Goal: Task Accomplishment & Management: Manage account settings

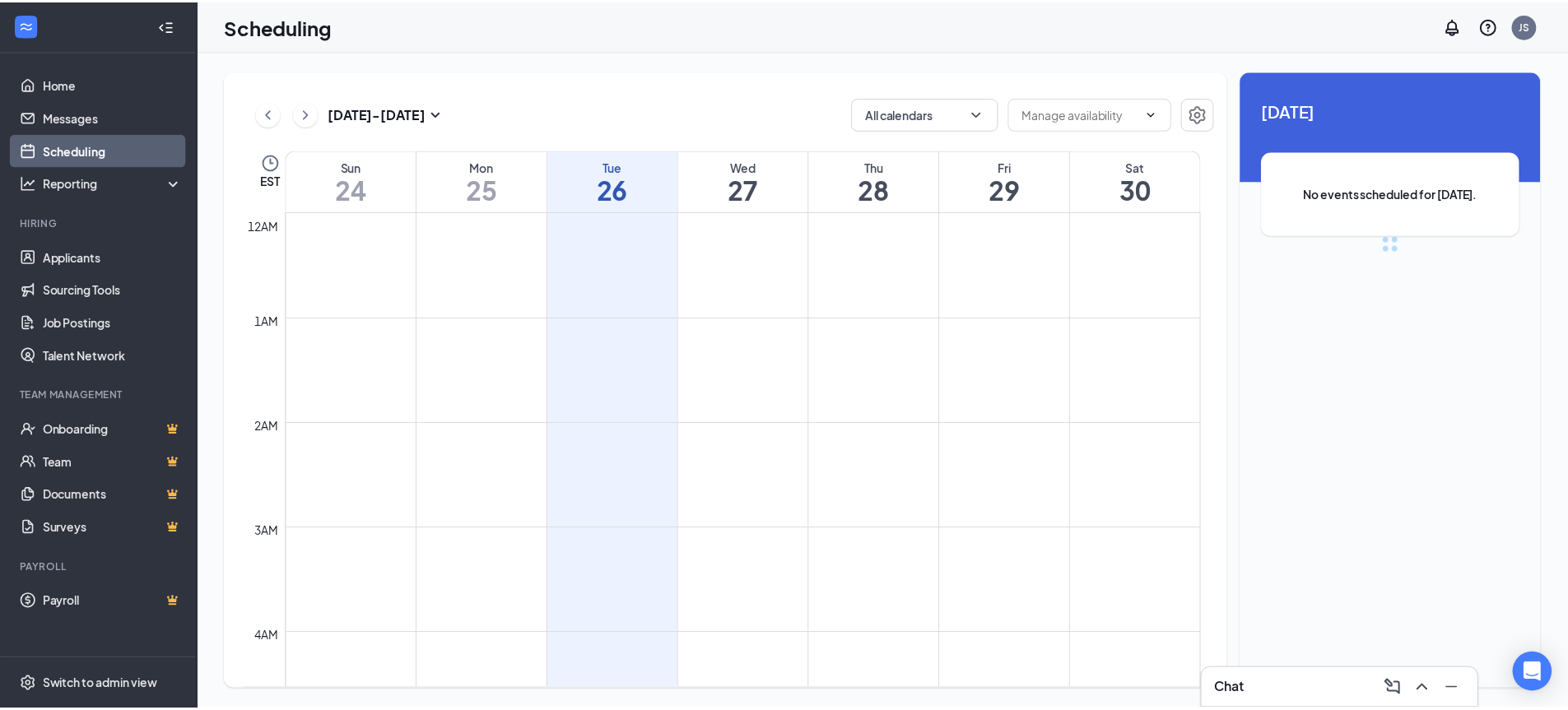
scroll to position [809, 0]
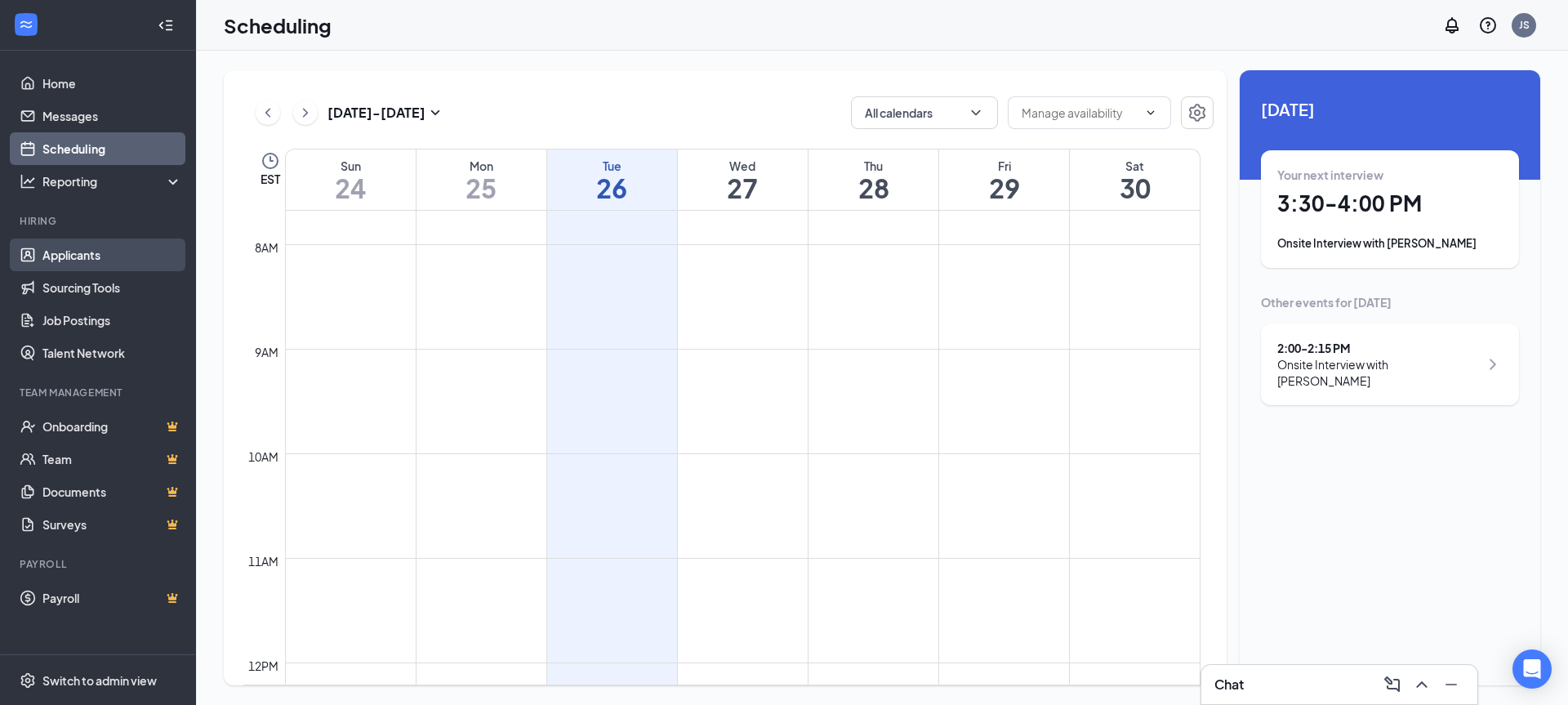
click at [105, 258] on link "Applicants" at bounding box center [112, 254] width 140 height 33
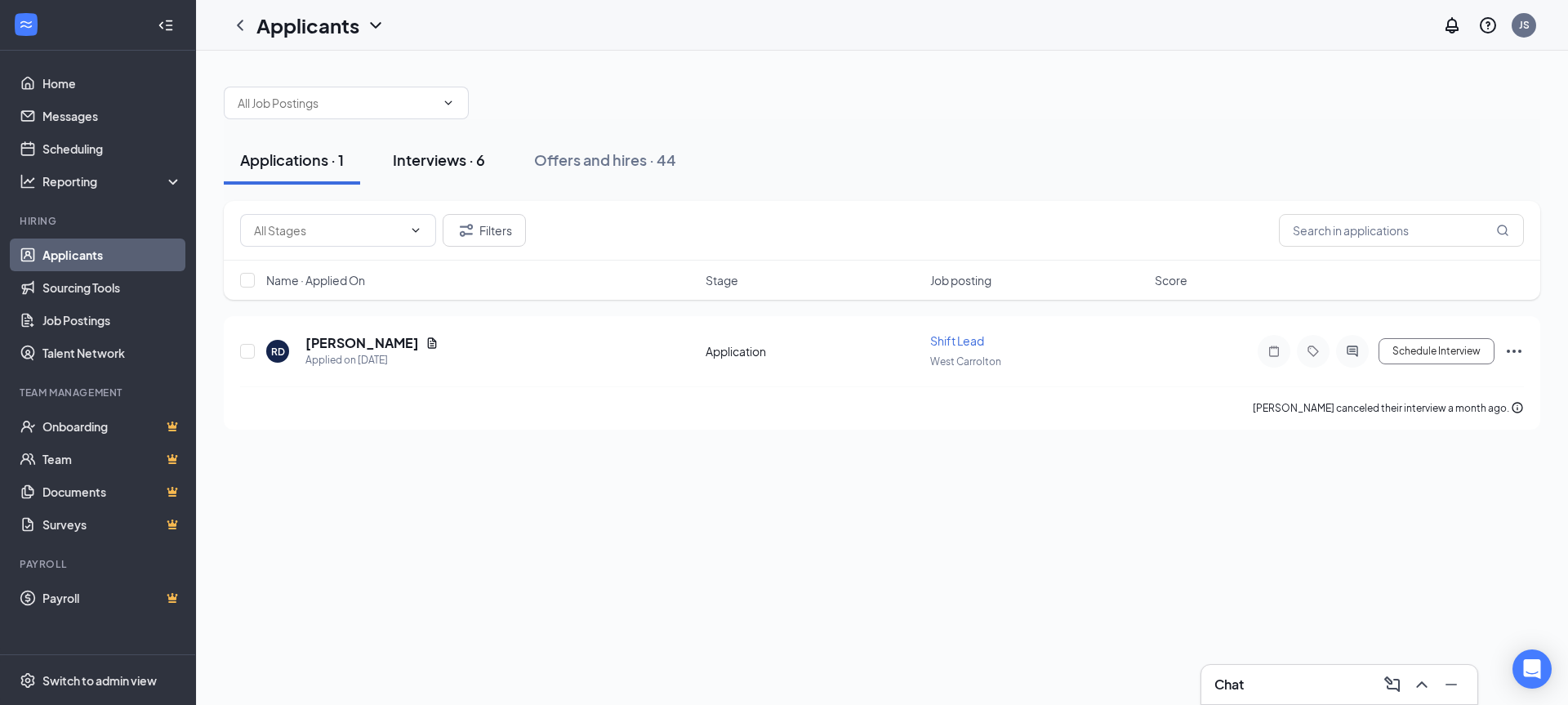
click at [474, 167] on div "Interviews · 6" at bounding box center [439, 159] width 92 height 21
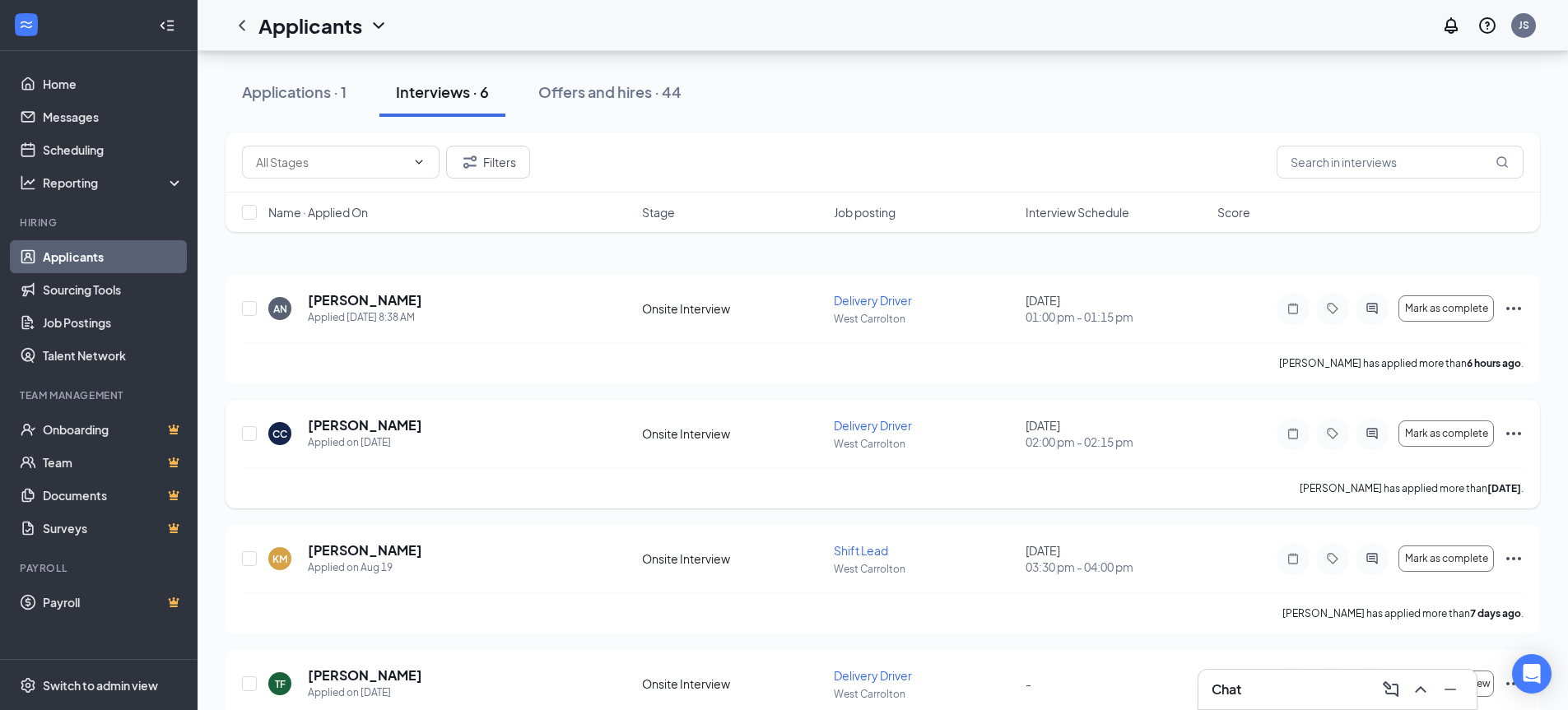
scroll to position [82, 0]
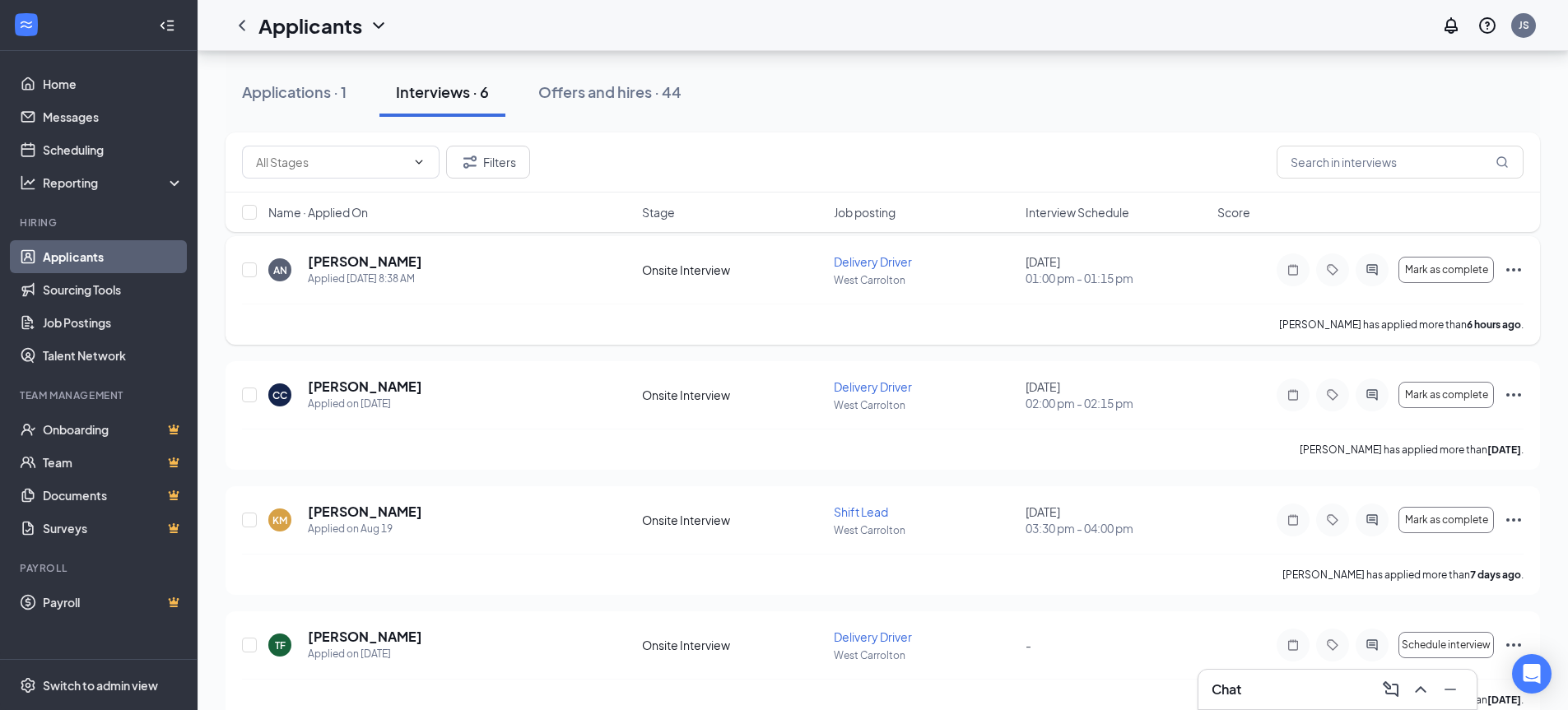
click at [877, 265] on span "Delivery Driver" at bounding box center [873, 262] width 78 height 15
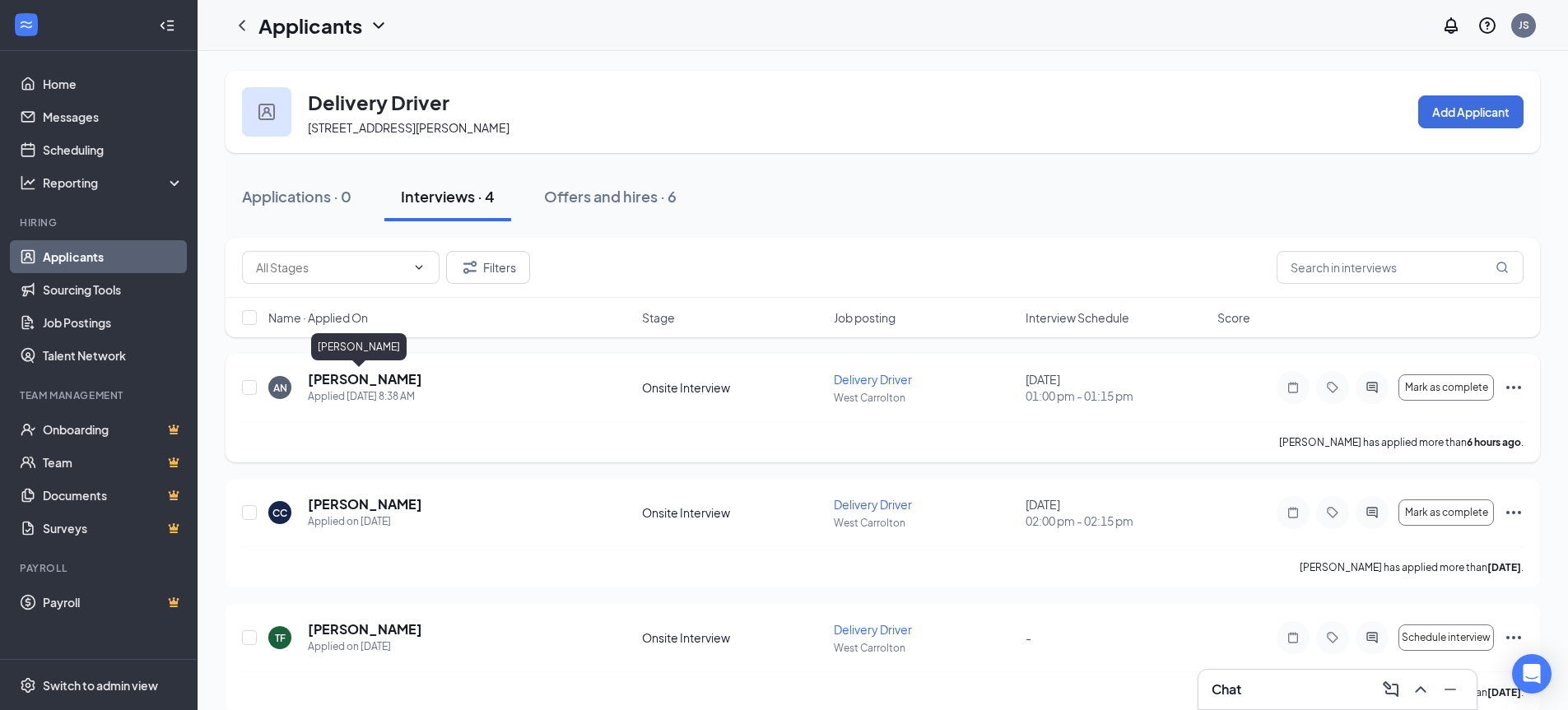
click at [343, 371] on h5 "[PERSON_NAME]" at bounding box center [365, 379] width 114 height 18
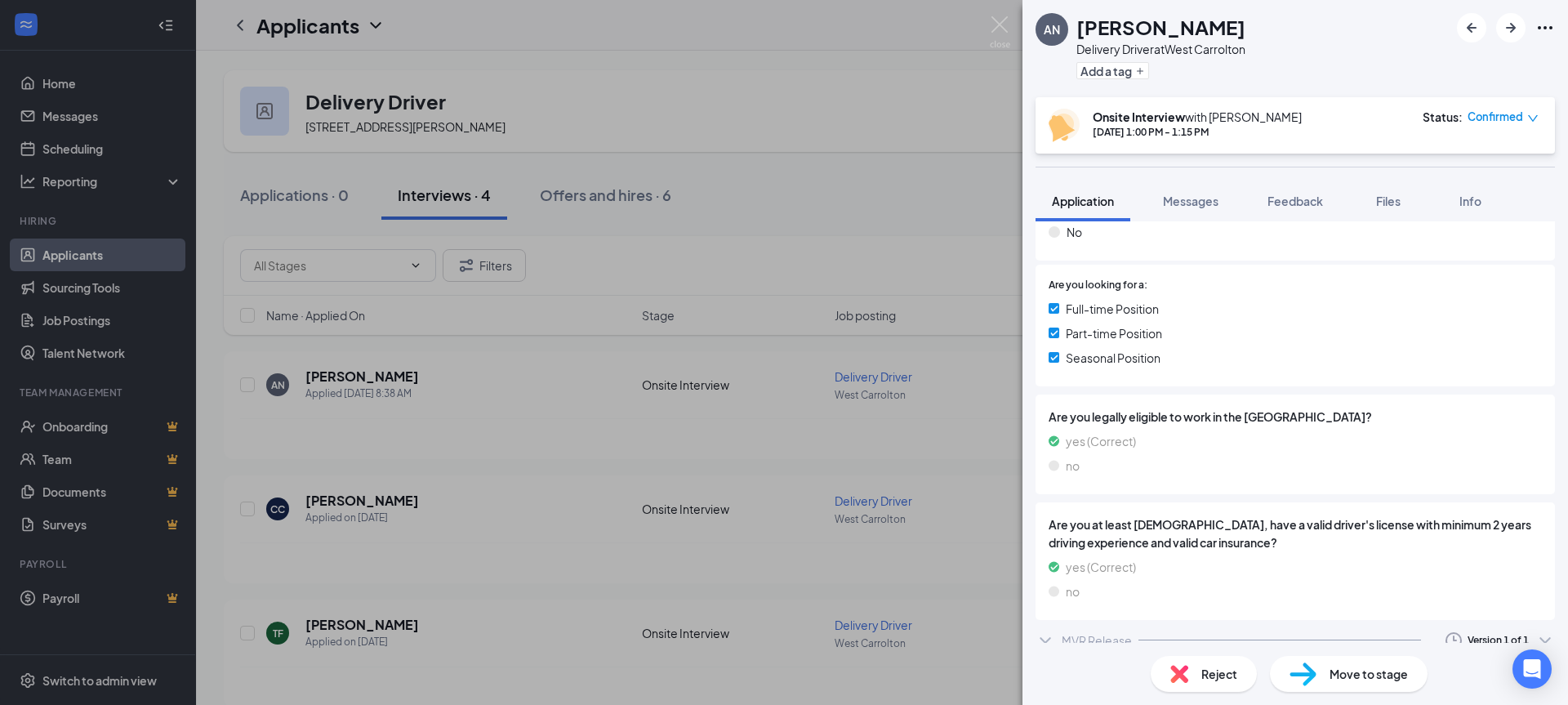
scroll to position [358, 0]
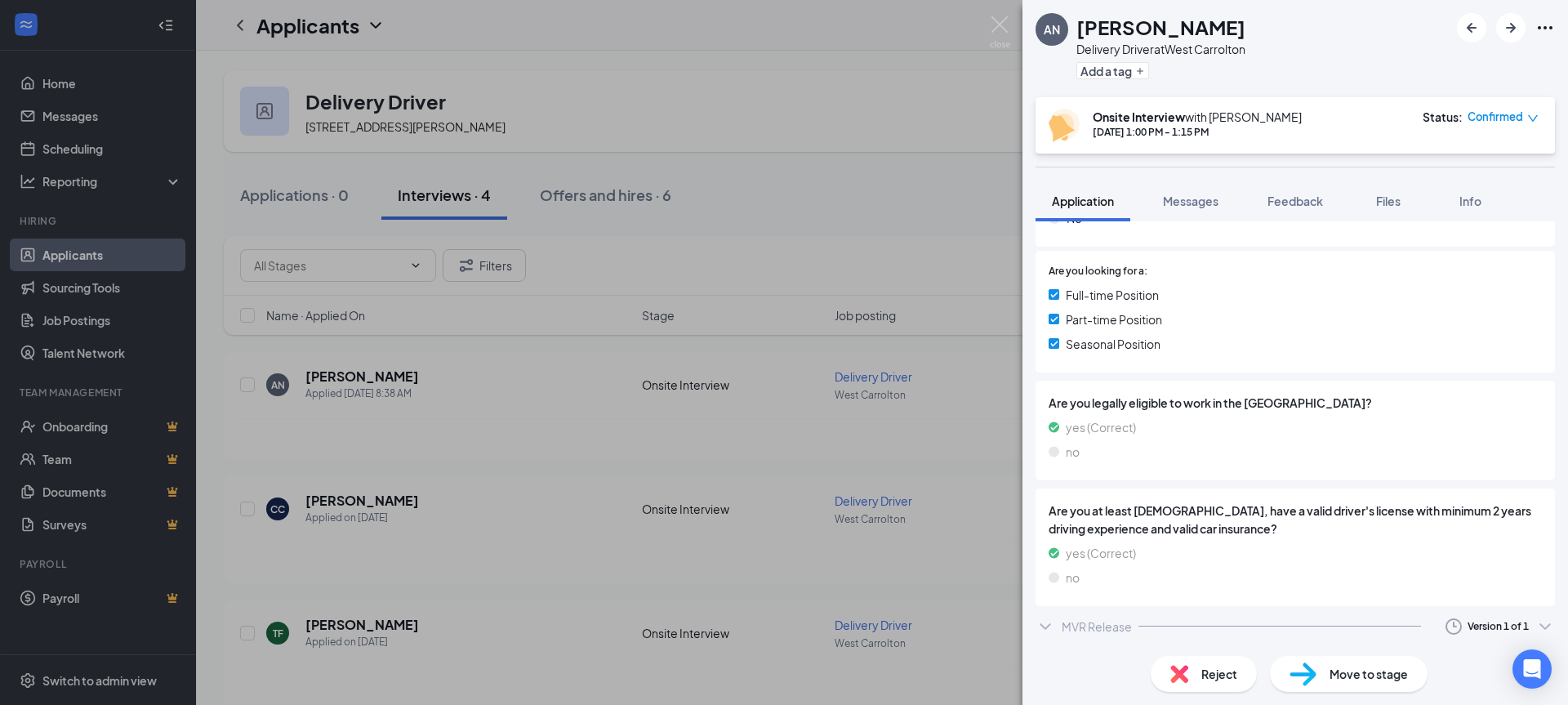
click at [1357, 669] on span "Move to stage" at bounding box center [1369, 673] width 79 height 18
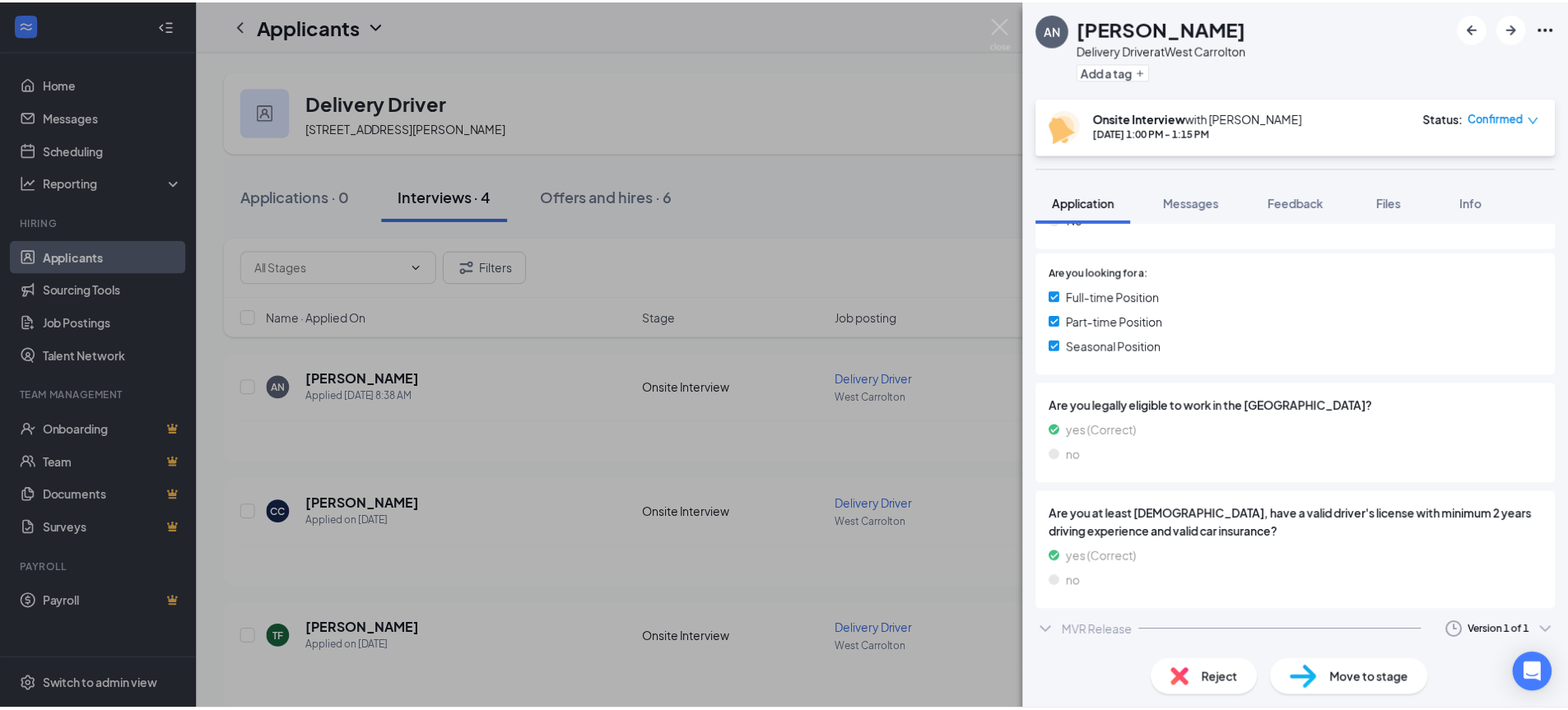
scroll to position [354, 0]
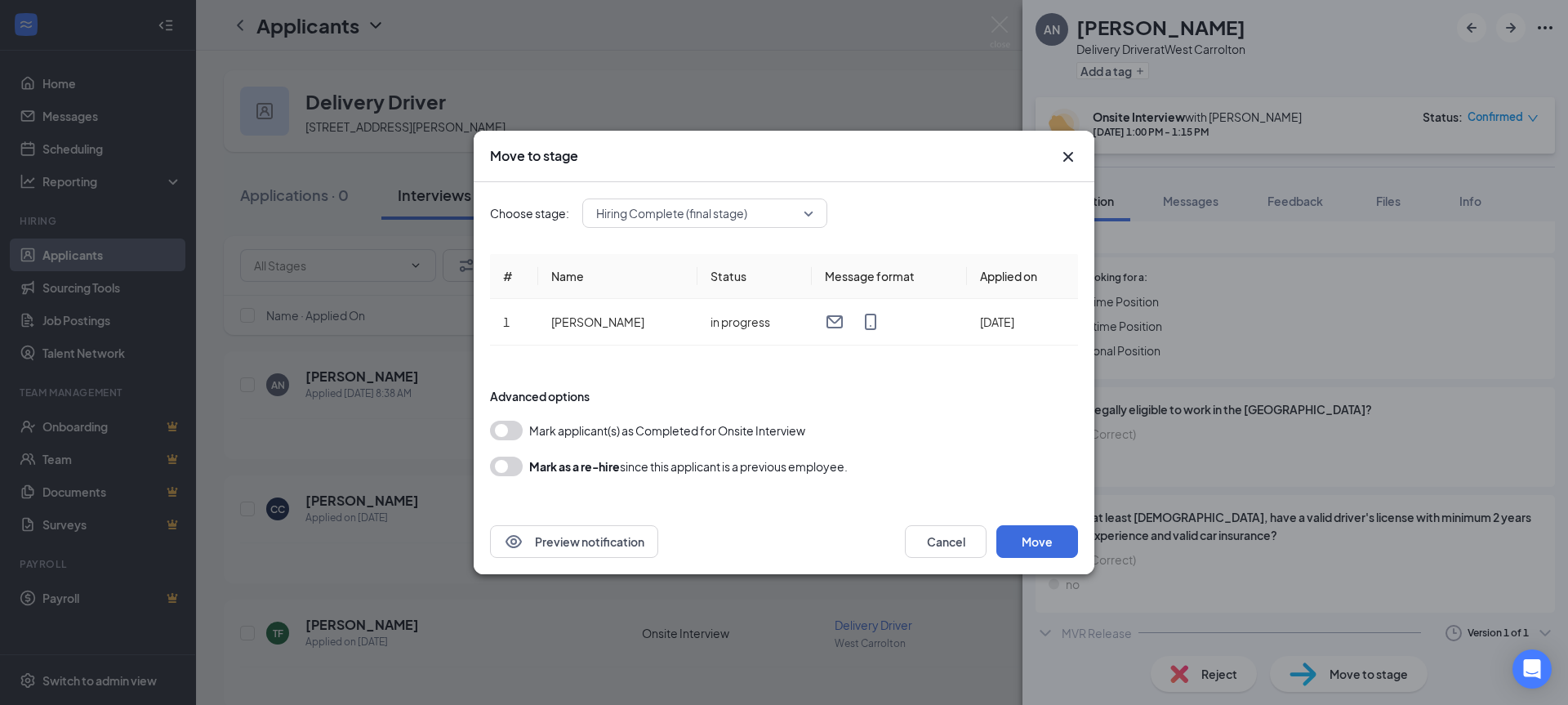
drag, startPoint x: 1087, startPoint y: 154, endPoint x: 1073, endPoint y: 158, distance: 14.6
click at [1088, 155] on div "Move to stage" at bounding box center [784, 156] width 620 height 52
click at [1070, 158] on icon "Cross" at bounding box center [1068, 157] width 9 height 9
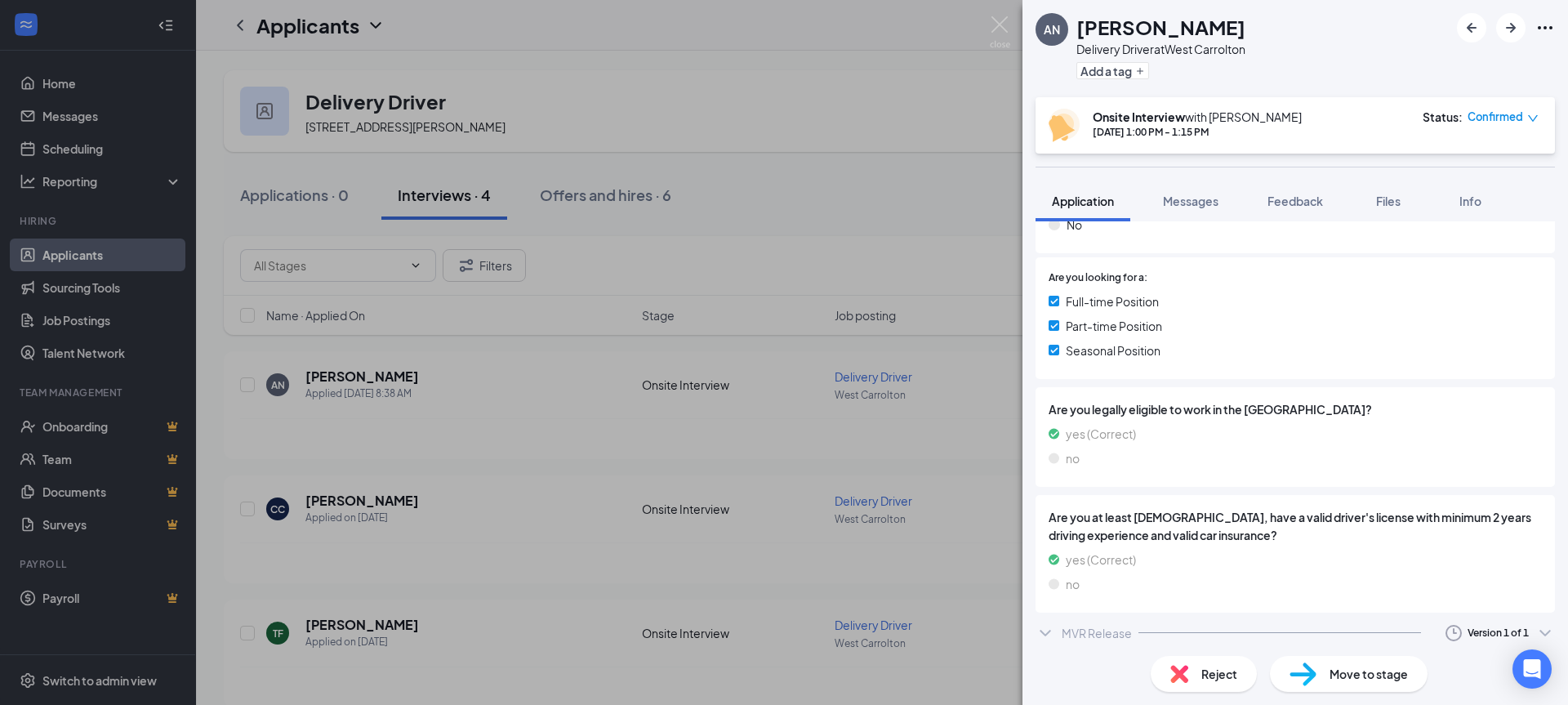
click at [1043, 152] on div "Onsite Interview with [PERSON_NAME] [DATE] 1:00 PM - 1:15 PM Status : Confirmed" at bounding box center [1295, 126] width 519 height 56
click at [1005, 136] on div "AN [PERSON_NAME] Driver at [GEOGRAPHIC_DATA] Add a tag Onsite Interview with [P…" at bounding box center [784, 352] width 1568 height 705
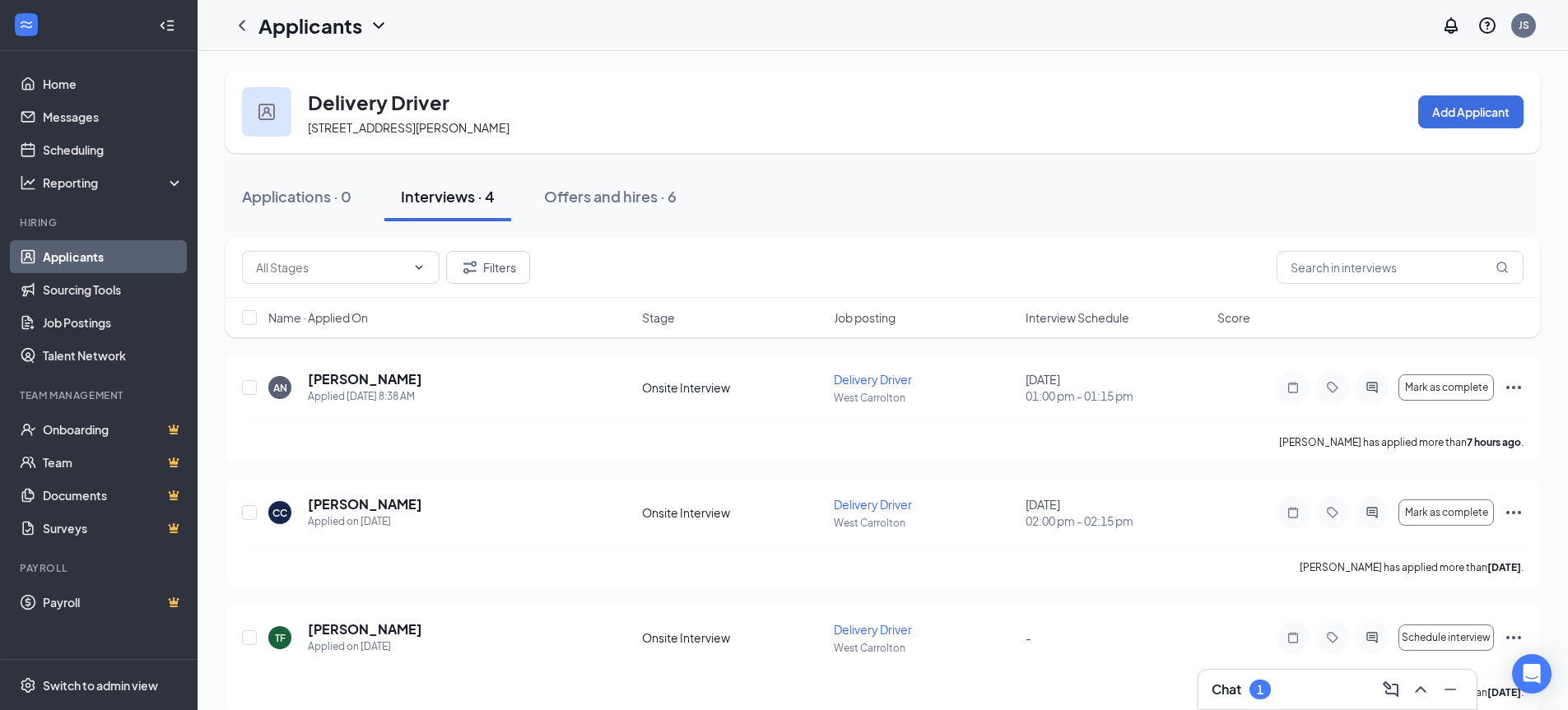
click at [1227, 682] on h3 "Chat" at bounding box center [1226, 689] width 29 height 18
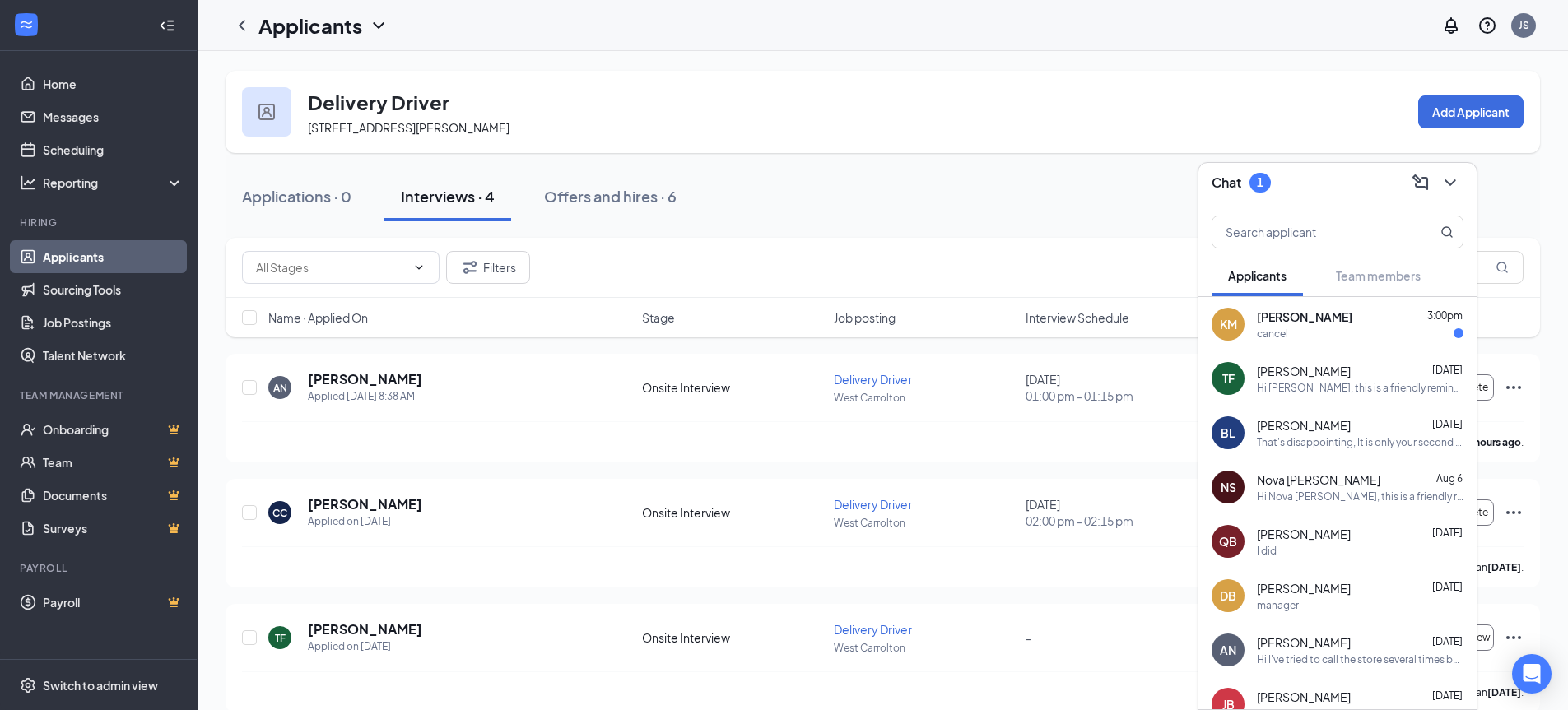
click at [1322, 331] on div "cancel" at bounding box center [1360, 333] width 207 height 14
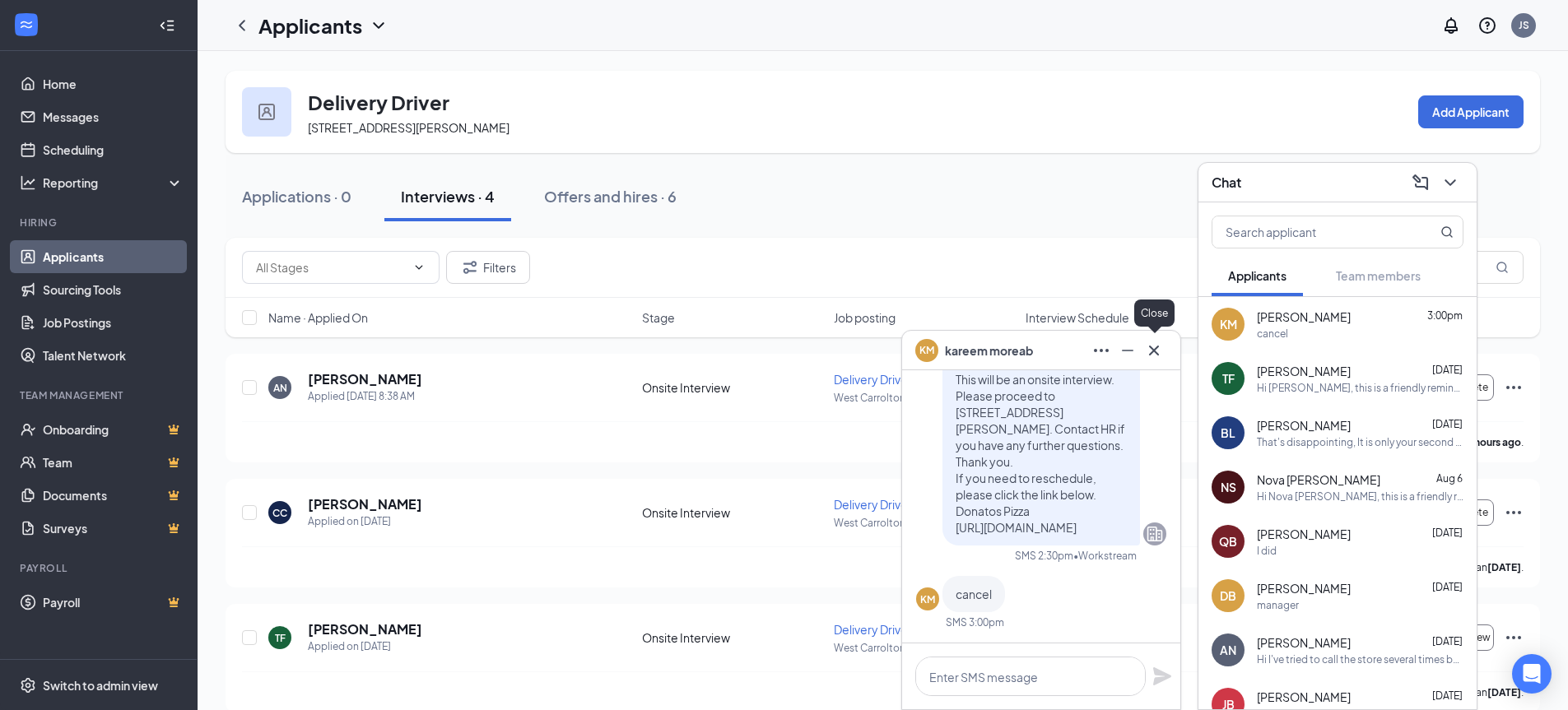
click at [1162, 357] on icon "Cross" at bounding box center [1153, 350] width 20 height 20
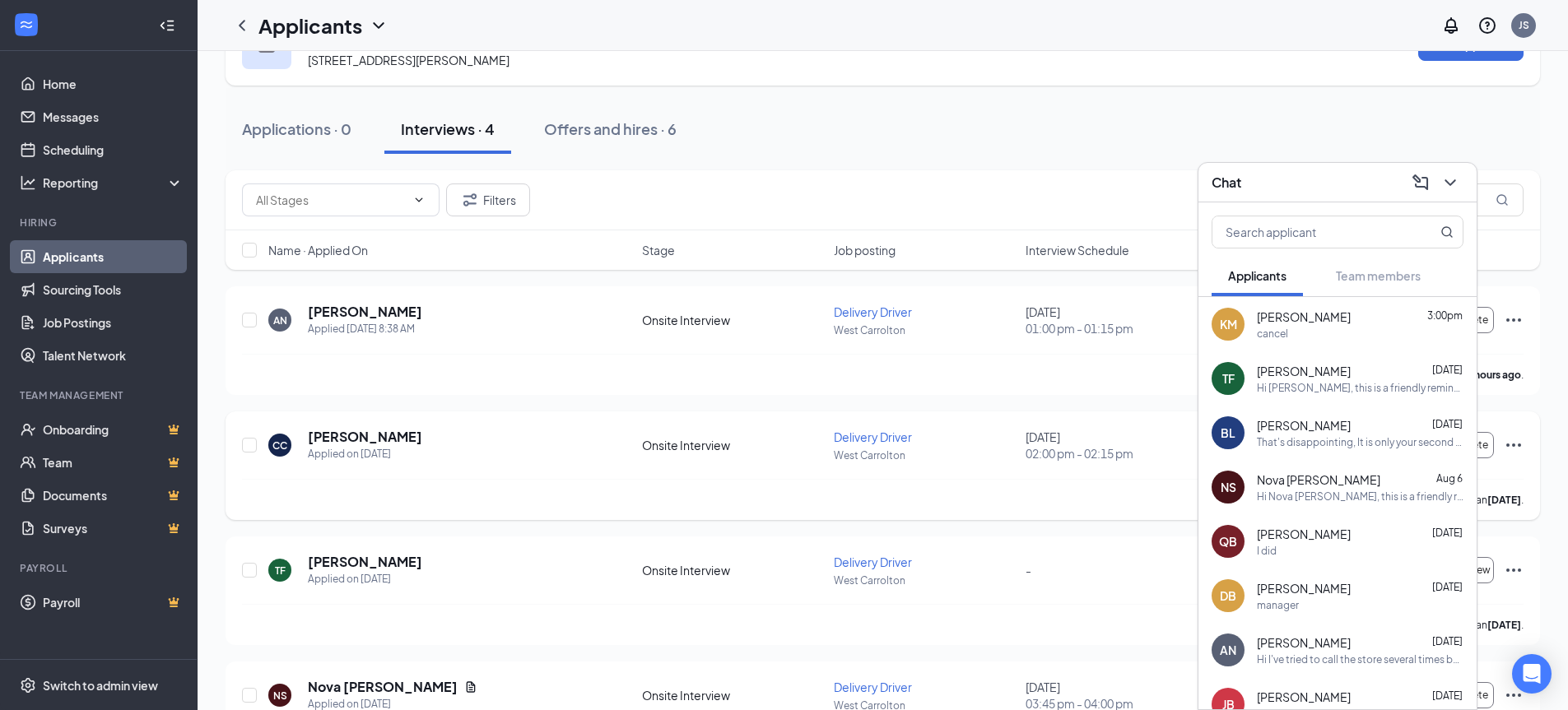
scroll to position [147, 0]
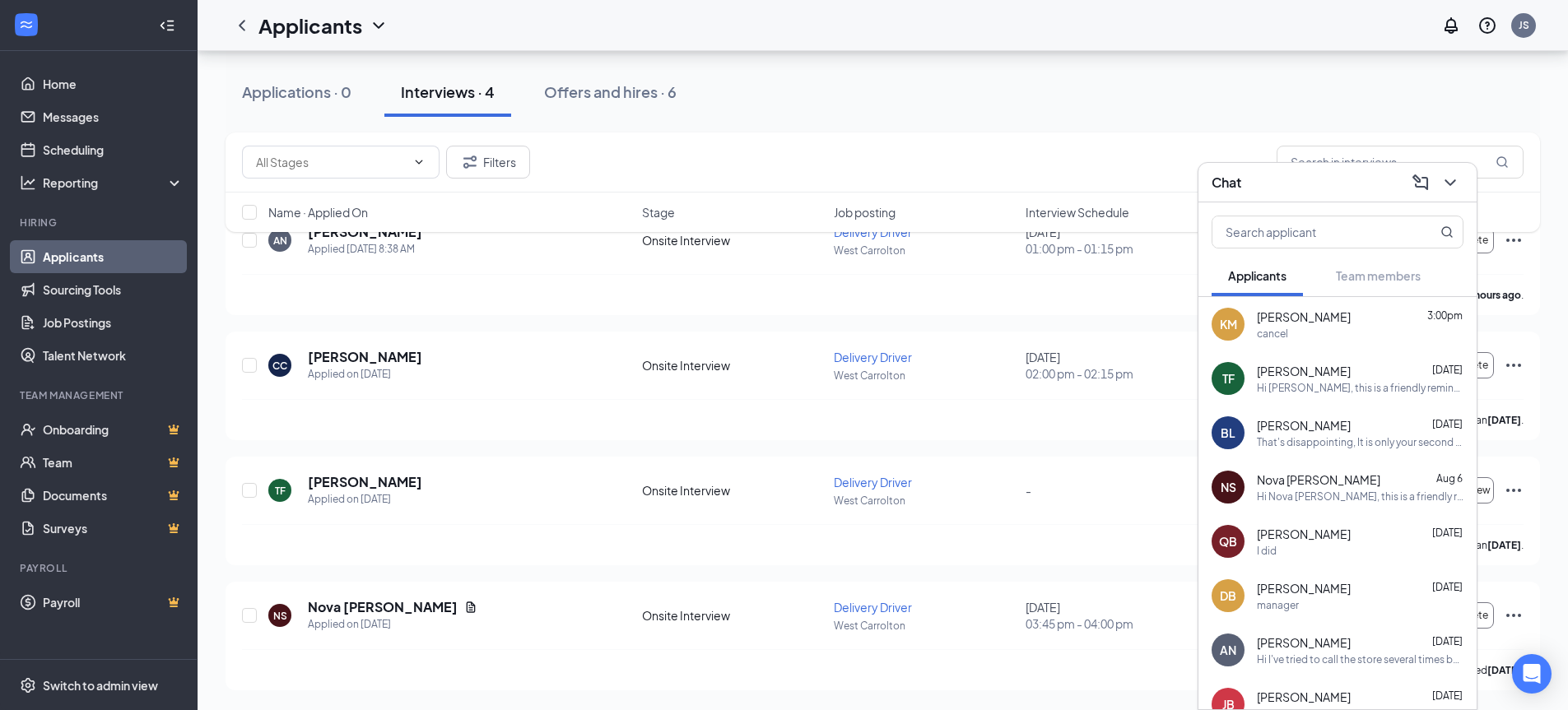
click at [1337, 190] on div "Chat" at bounding box center [1338, 182] width 252 height 25
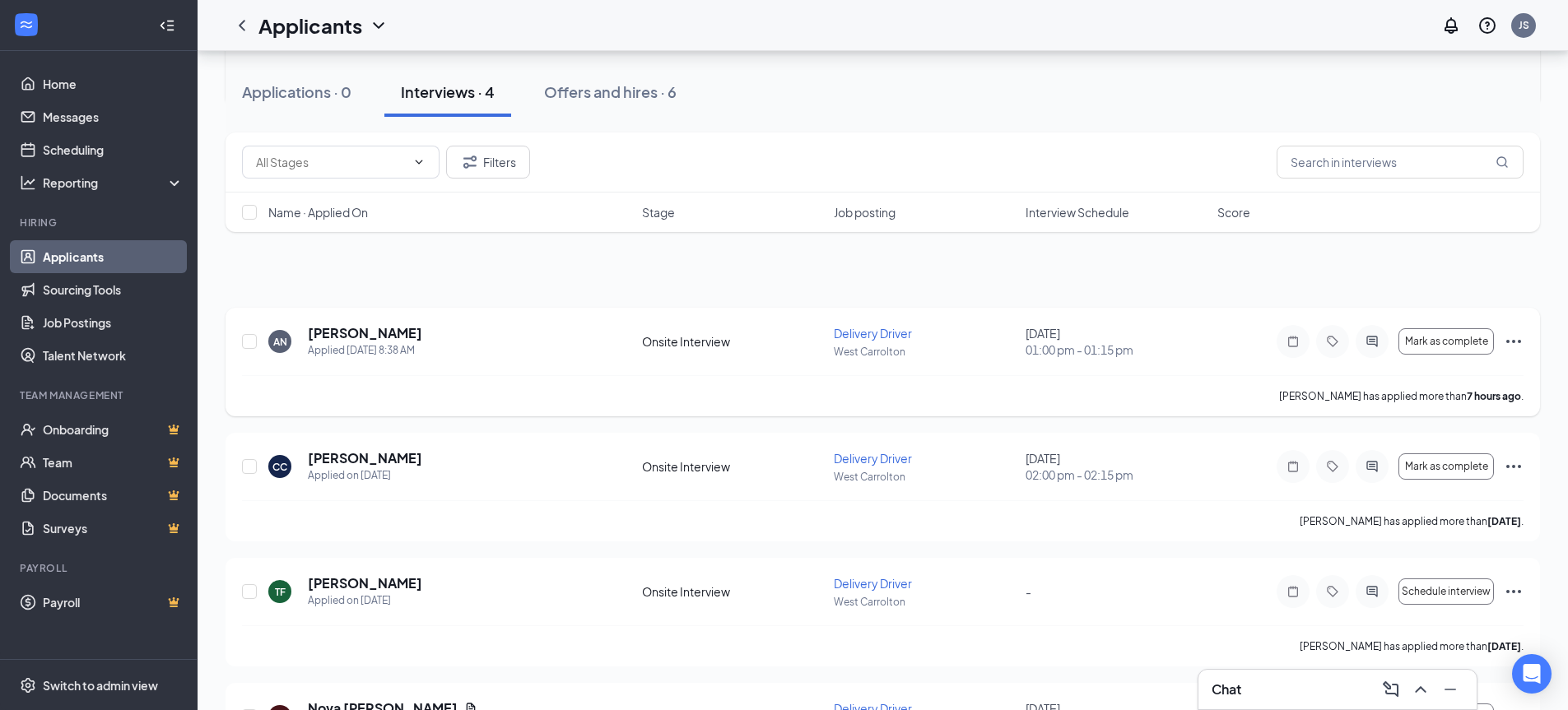
scroll to position [0, 0]
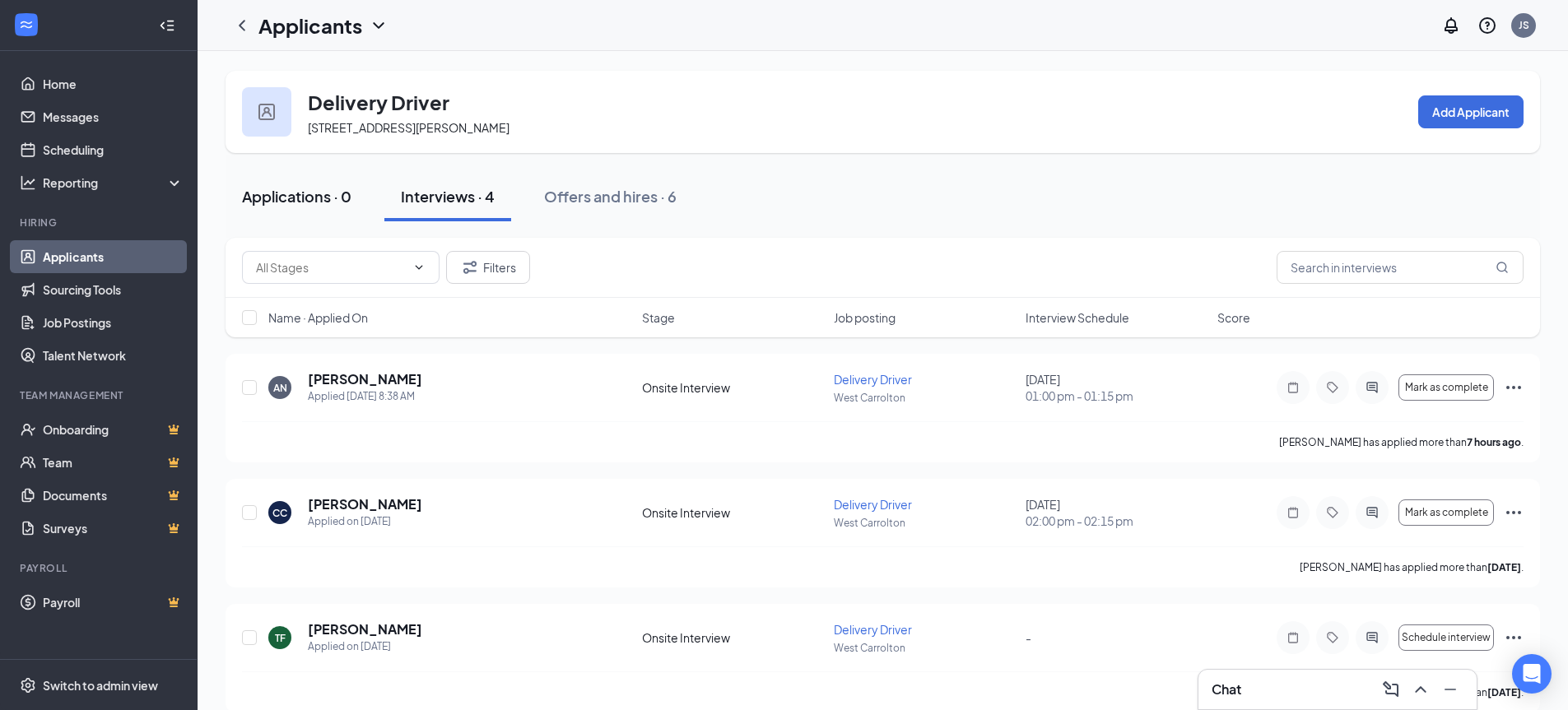
click at [293, 192] on div "Applications · 0" at bounding box center [297, 196] width 110 height 21
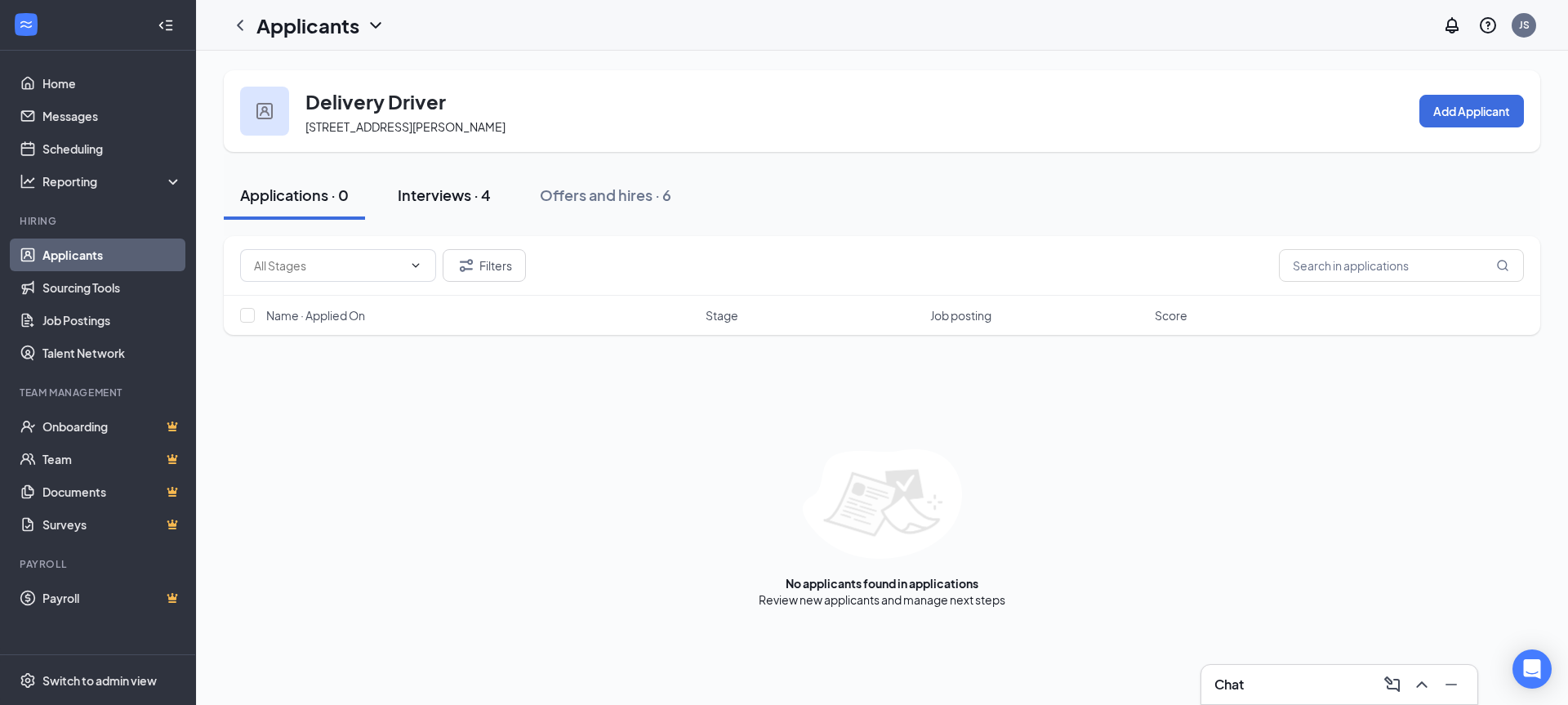
click at [478, 201] on div "Interviews · 4" at bounding box center [443, 195] width 93 height 21
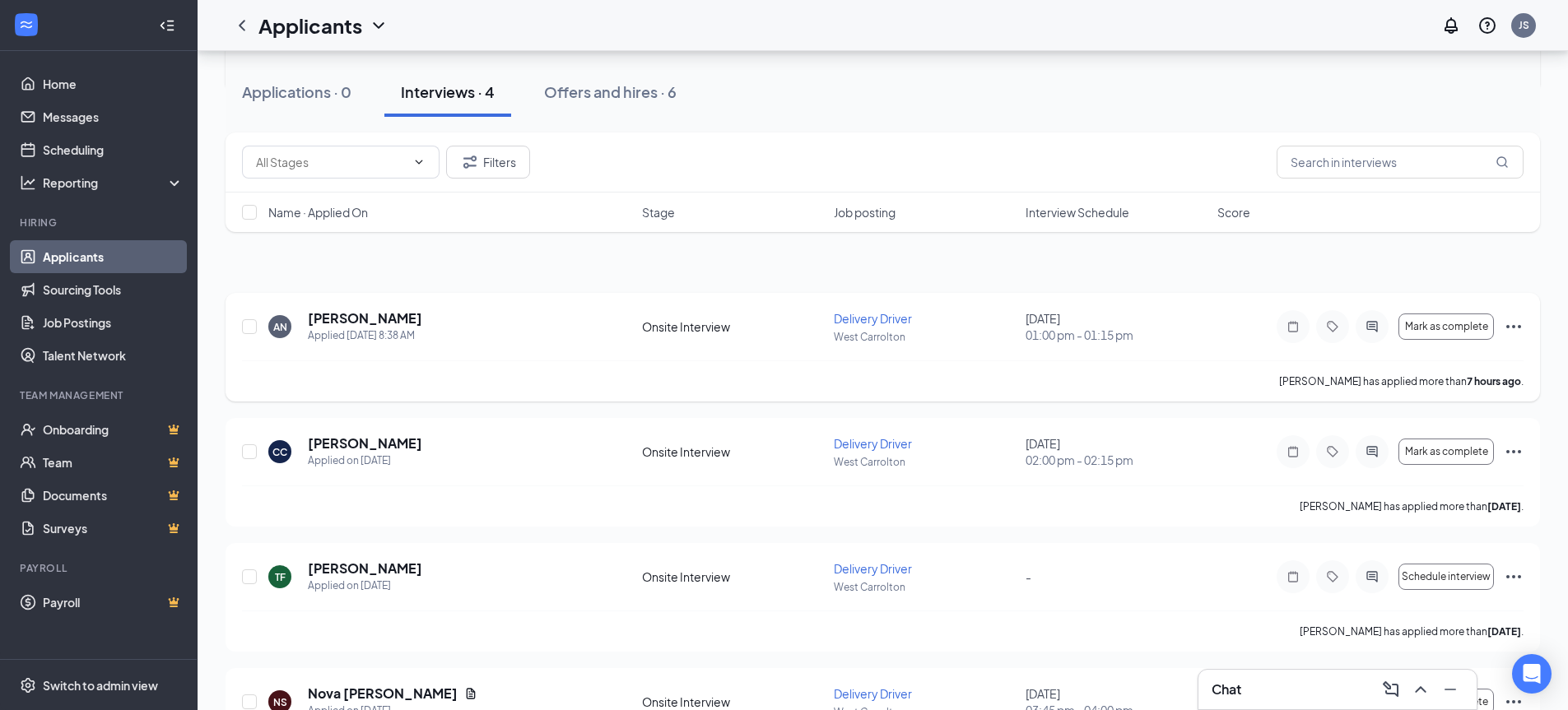
scroll to position [147, 0]
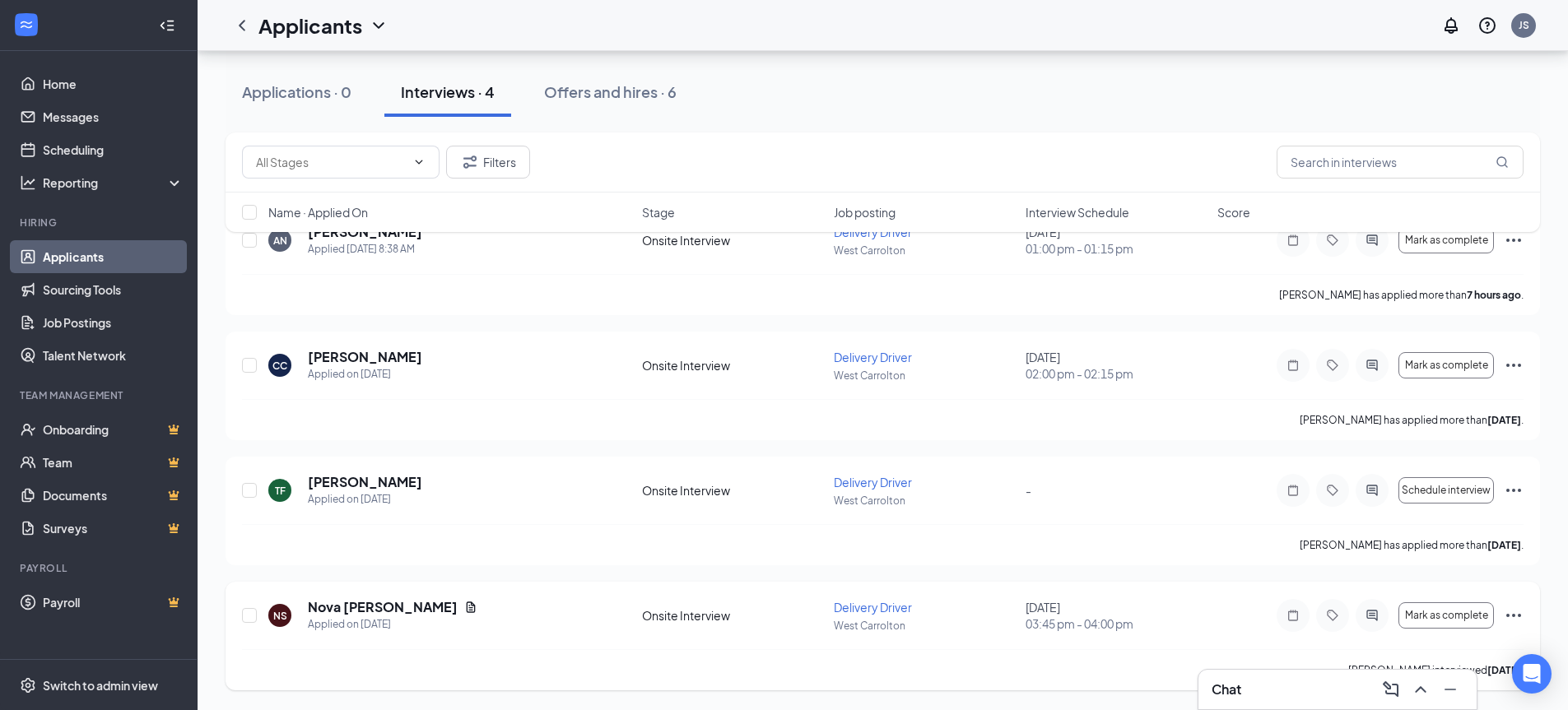
click at [1515, 612] on icon "Ellipses" at bounding box center [1513, 615] width 20 height 20
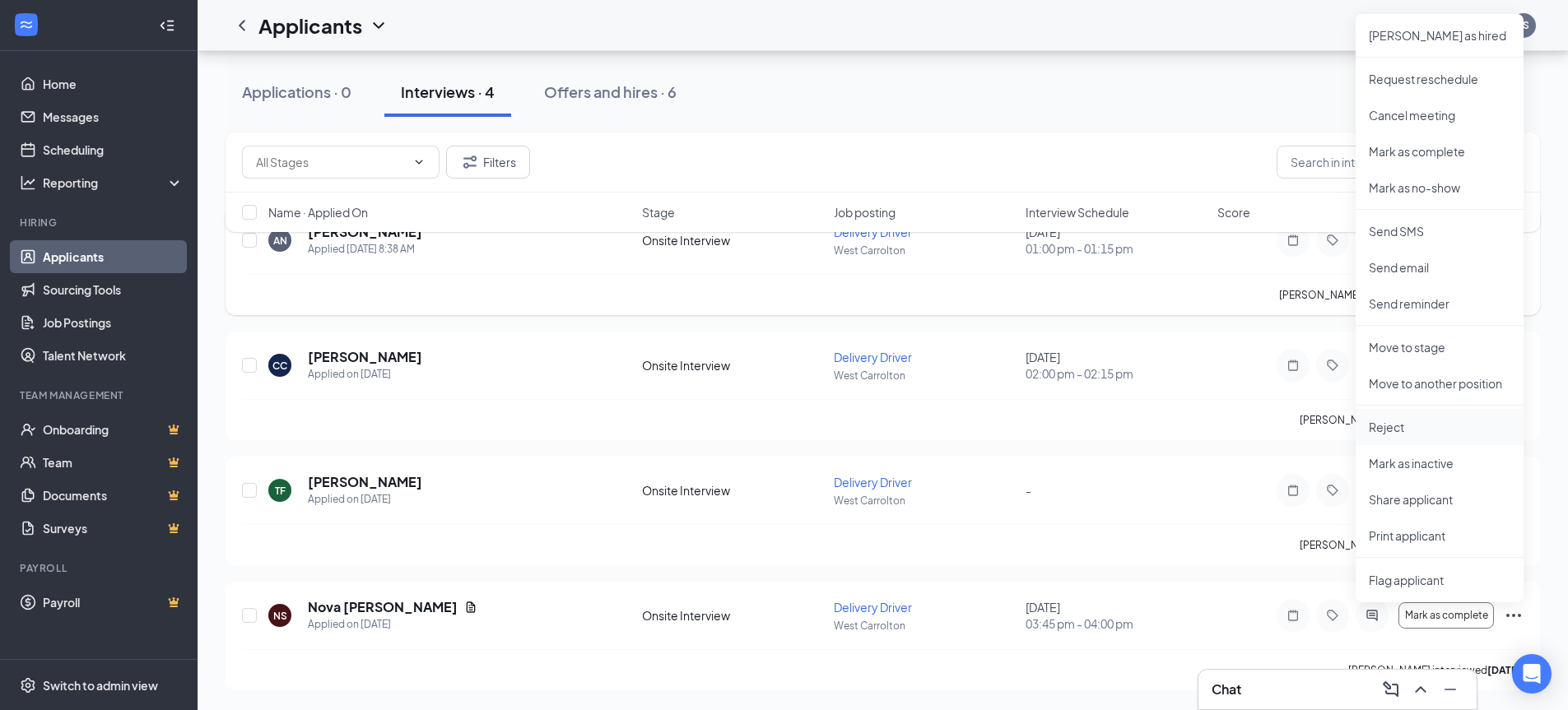
click at [1411, 429] on p "Reject" at bounding box center [1440, 427] width 142 height 16
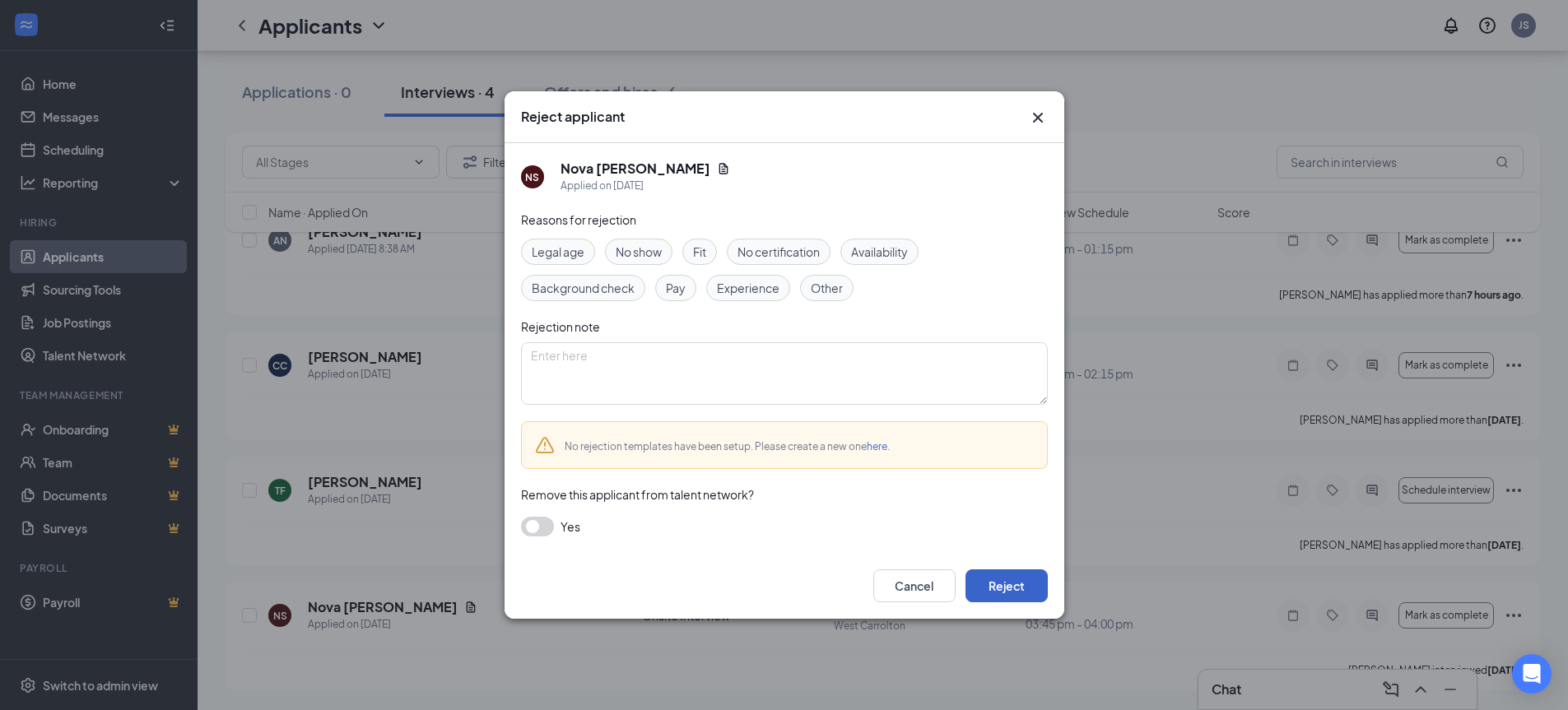
click at [997, 580] on button "Reject" at bounding box center [1006, 585] width 82 height 33
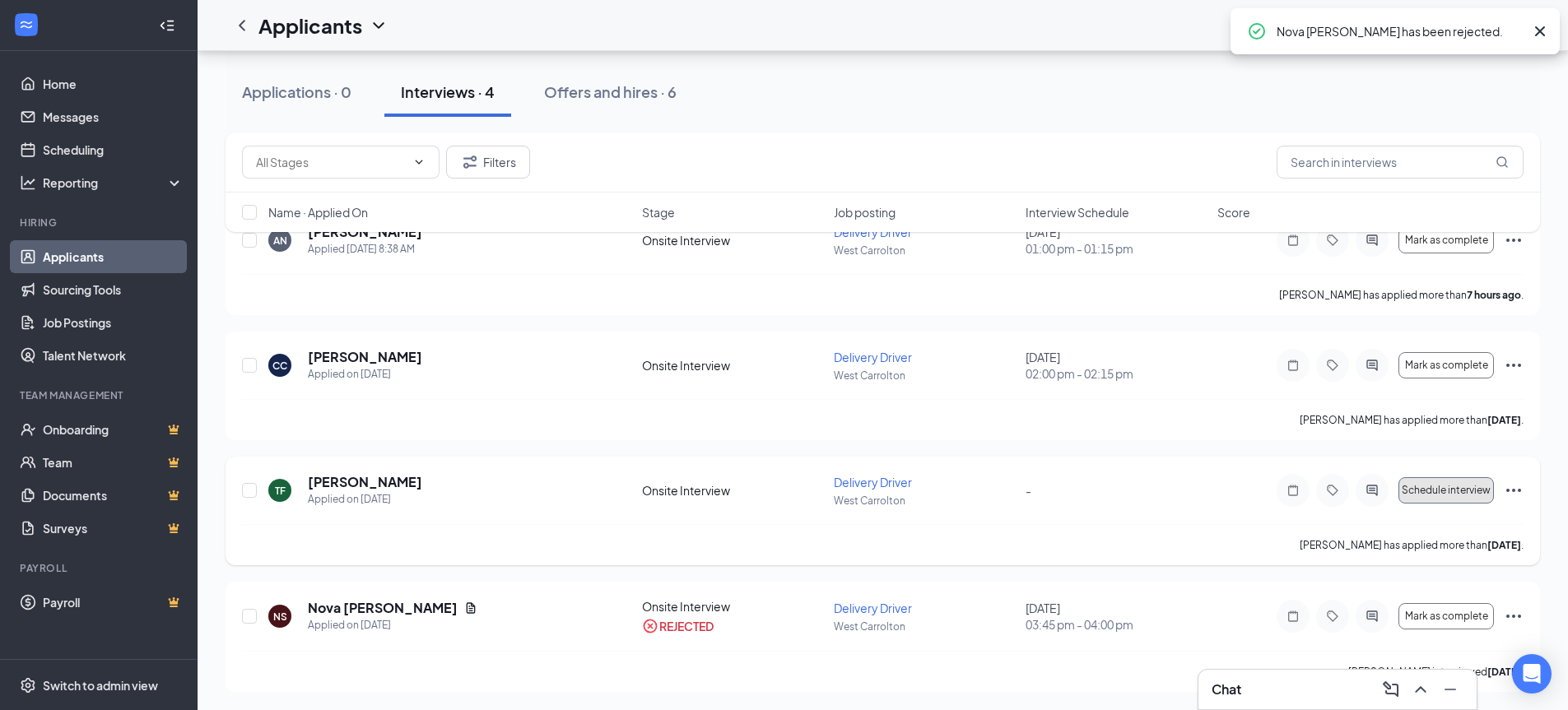
click at [1434, 482] on button "Schedule interview" at bounding box center [1446, 490] width 95 height 26
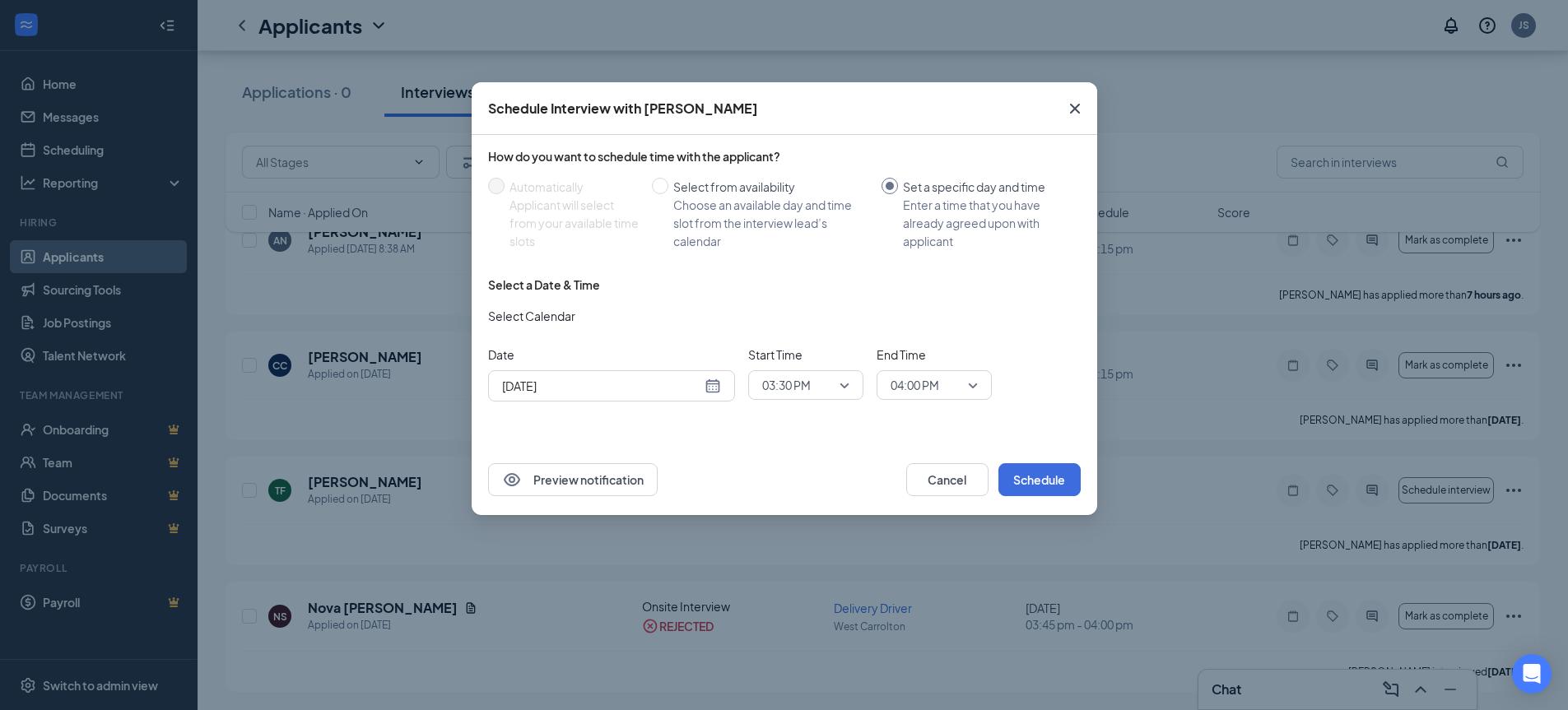
click at [708, 385] on div "[DATE]" at bounding box center [612, 385] width 219 height 18
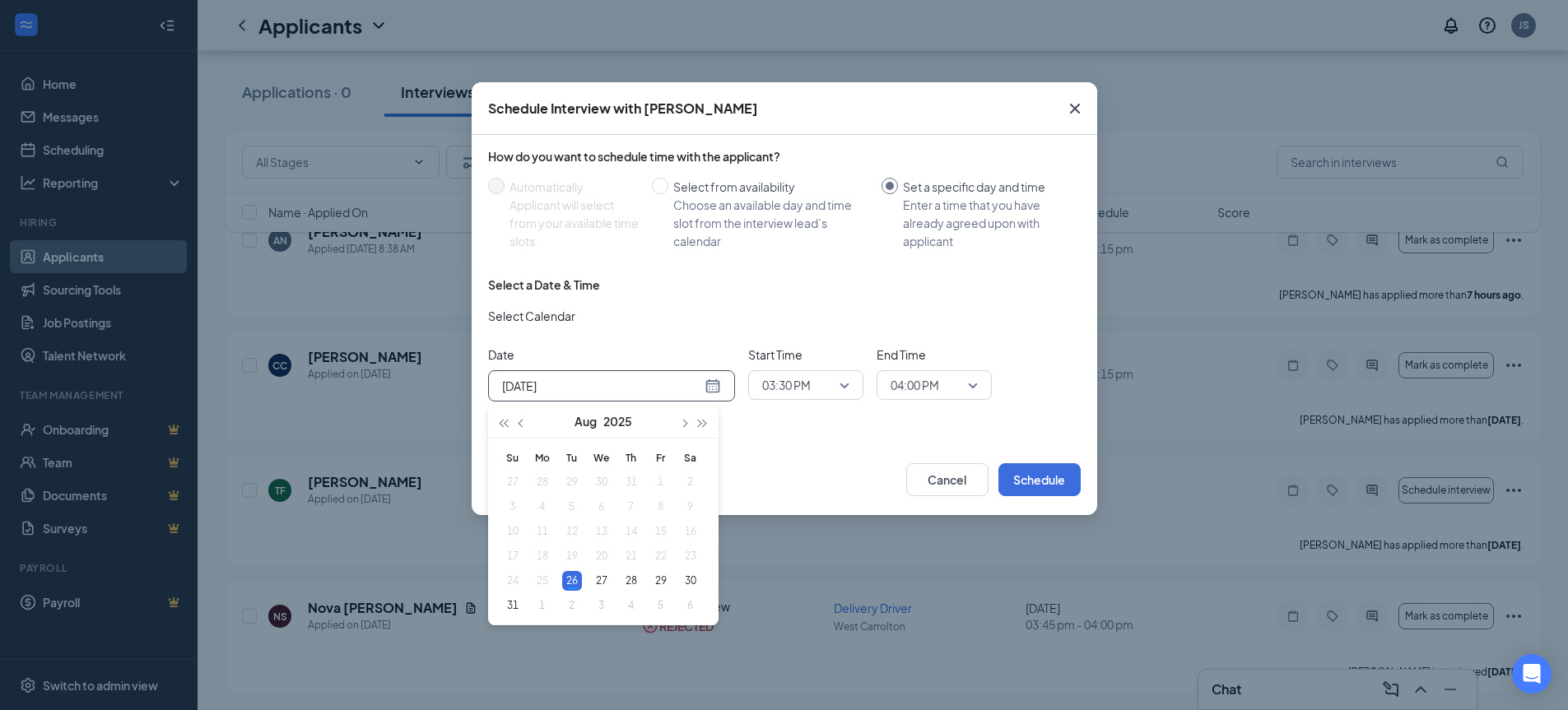
click at [754, 446] on div "Preview notification Cancel Schedule" at bounding box center [784, 480] width 625 height 71
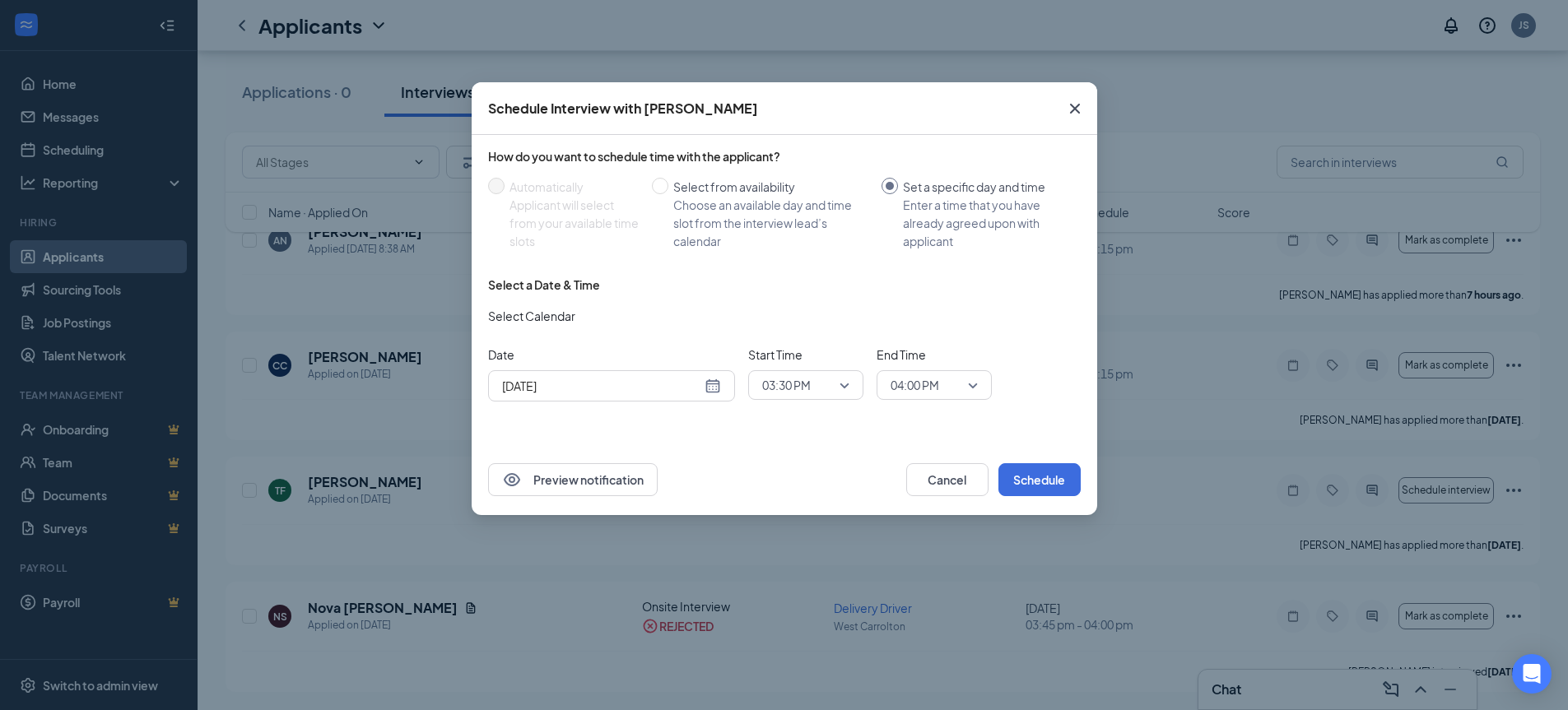
click at [707, 390] on div "[DATE]" at bounding box center [612, 385] width 219 height 18
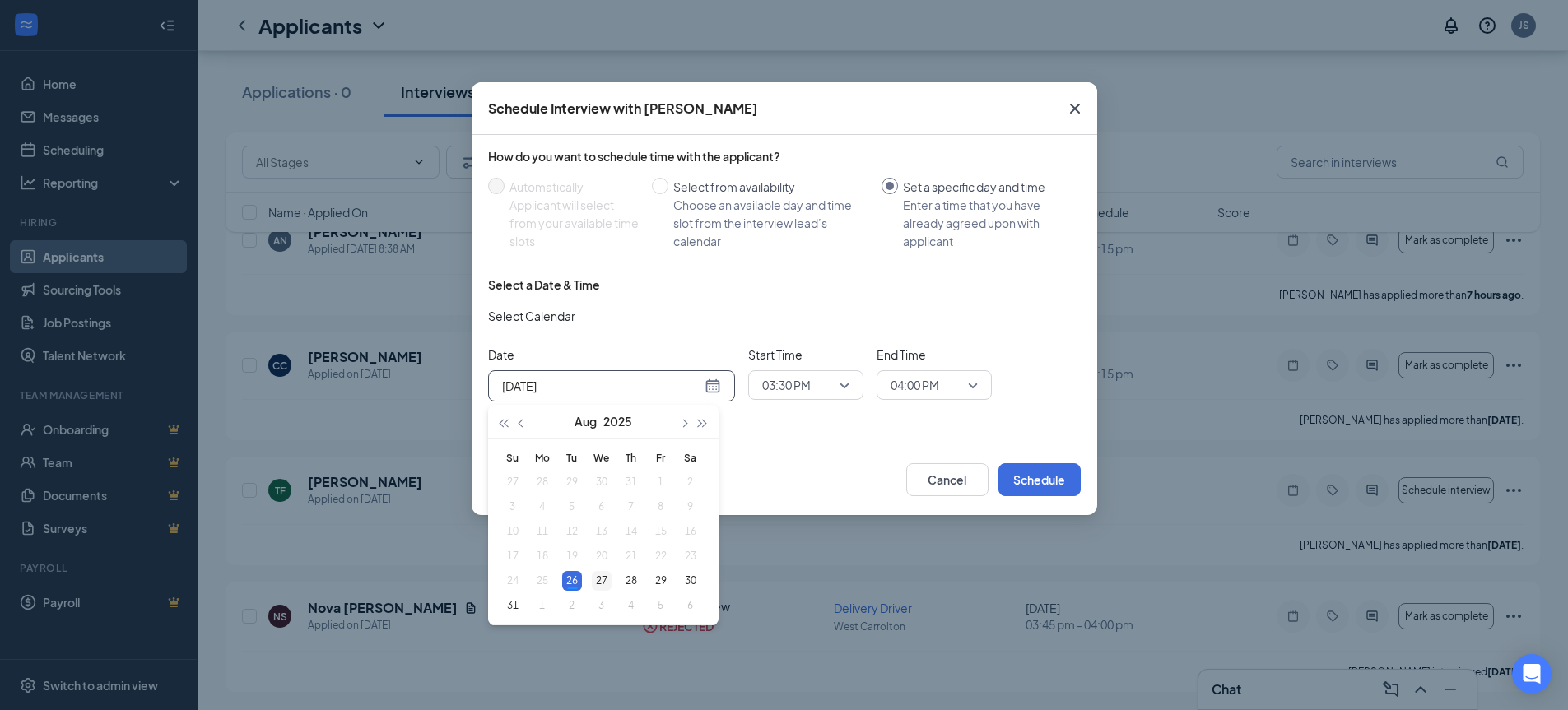
type input "[DATE]"
click at [599, 583] on div "27" at bounding box center [602, 581] width 20 height 20
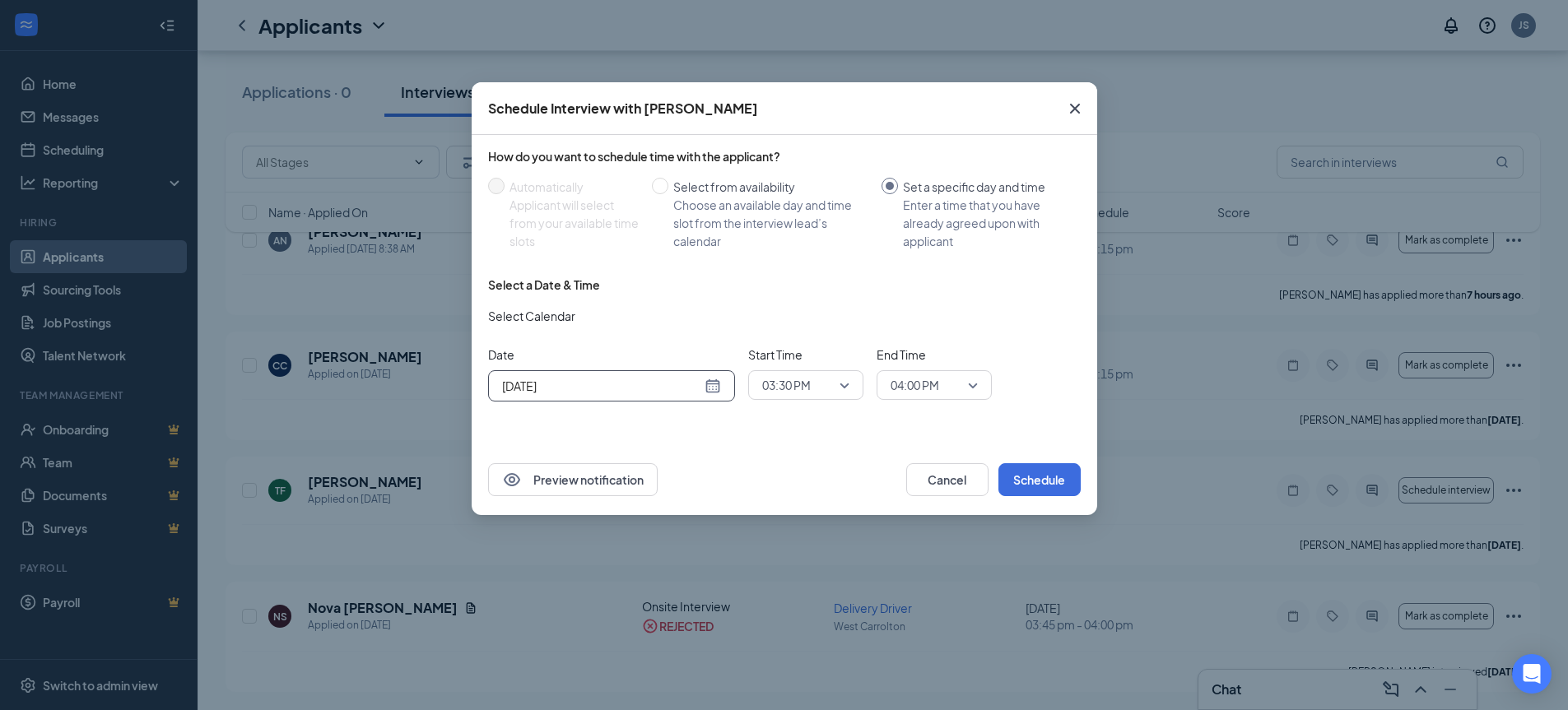
click at [849, 387] on div "03:30 PM" at bounding box center [806, 384] width 115 height 29
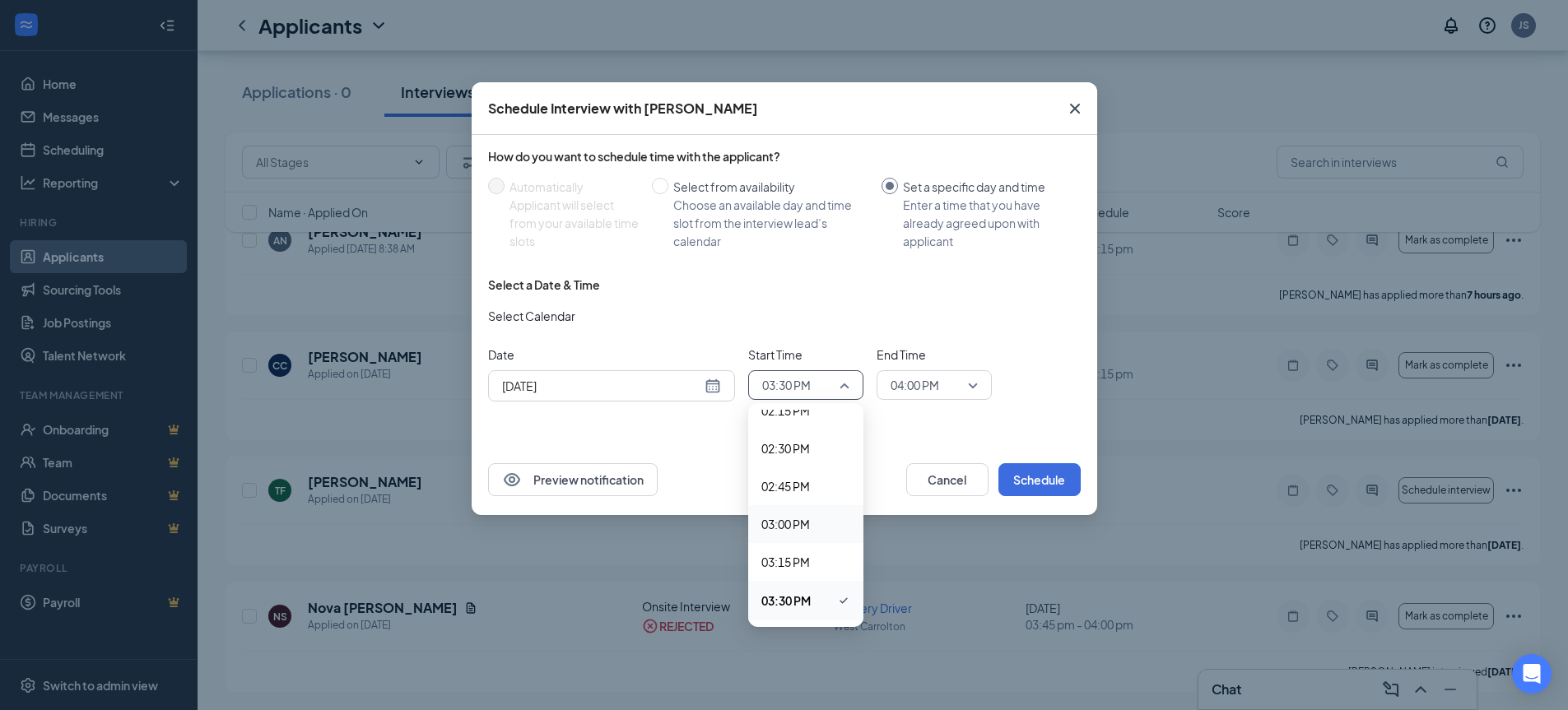
click at [817, 520] on span "03:00 PM" at bounding box center [806, 524] width 89 height 18
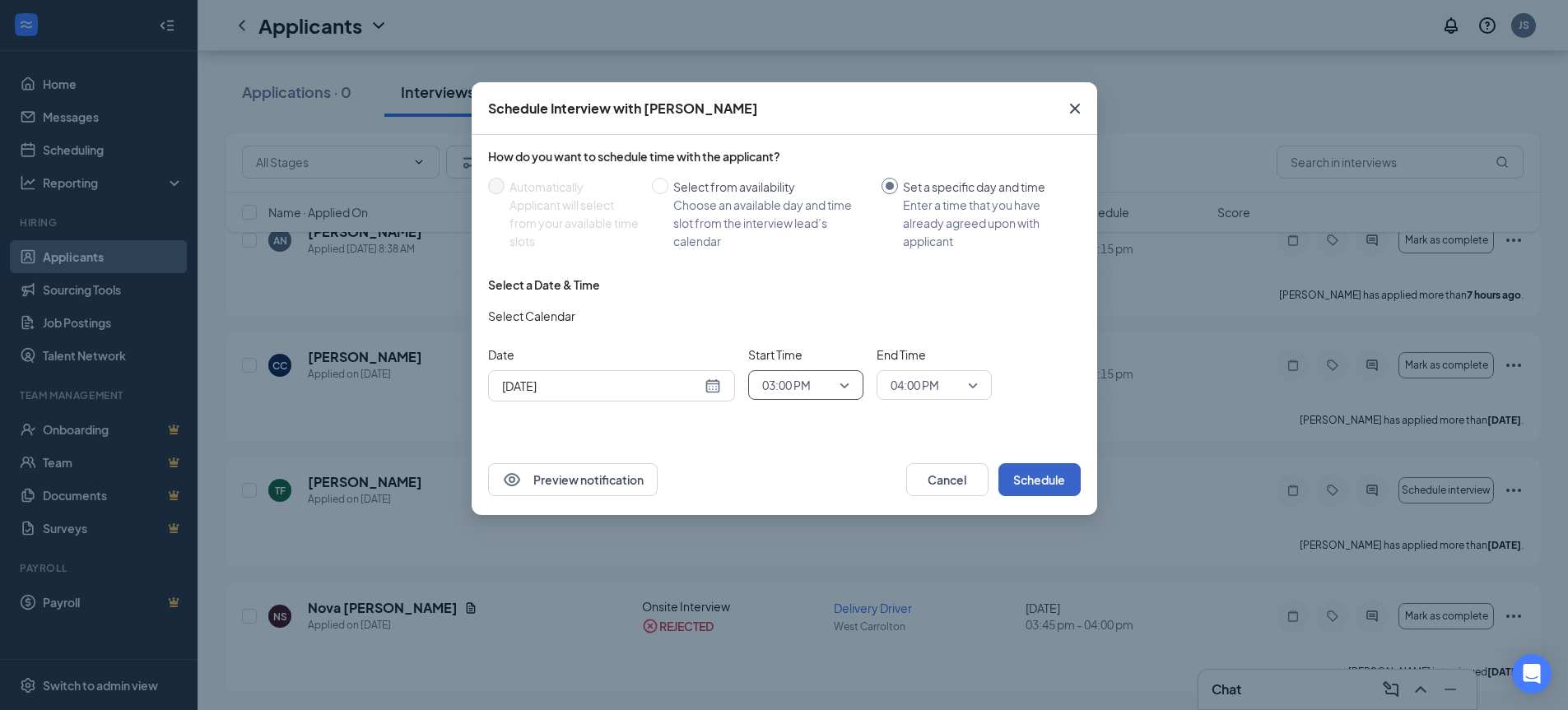
click at [1071, 483] on button "Schedule" at bounding box center [1039, 480] width 82 height 33
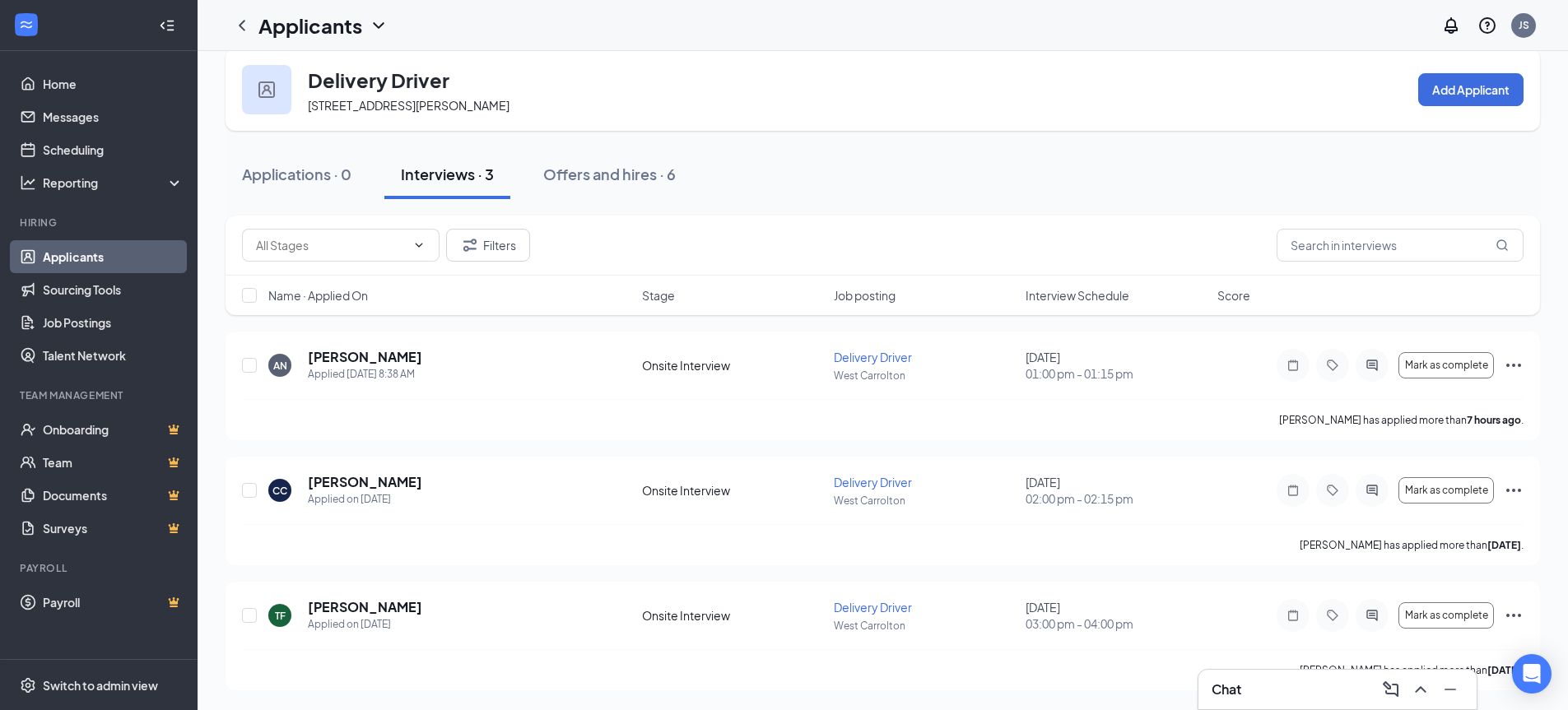
scroll to position [0, 0]
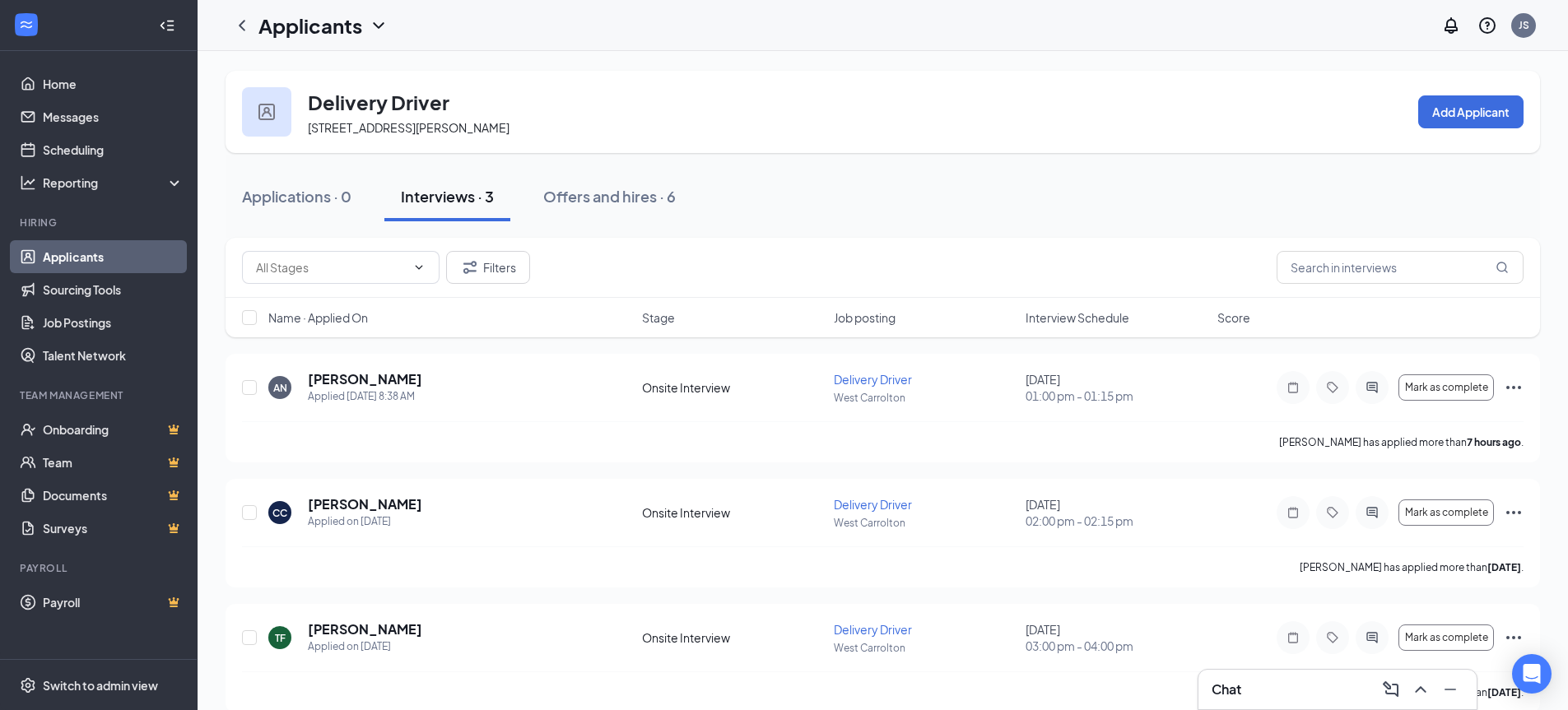
click at [57, 256] on link "Applicants" at bounding box center [112, 256] width 141 height 33
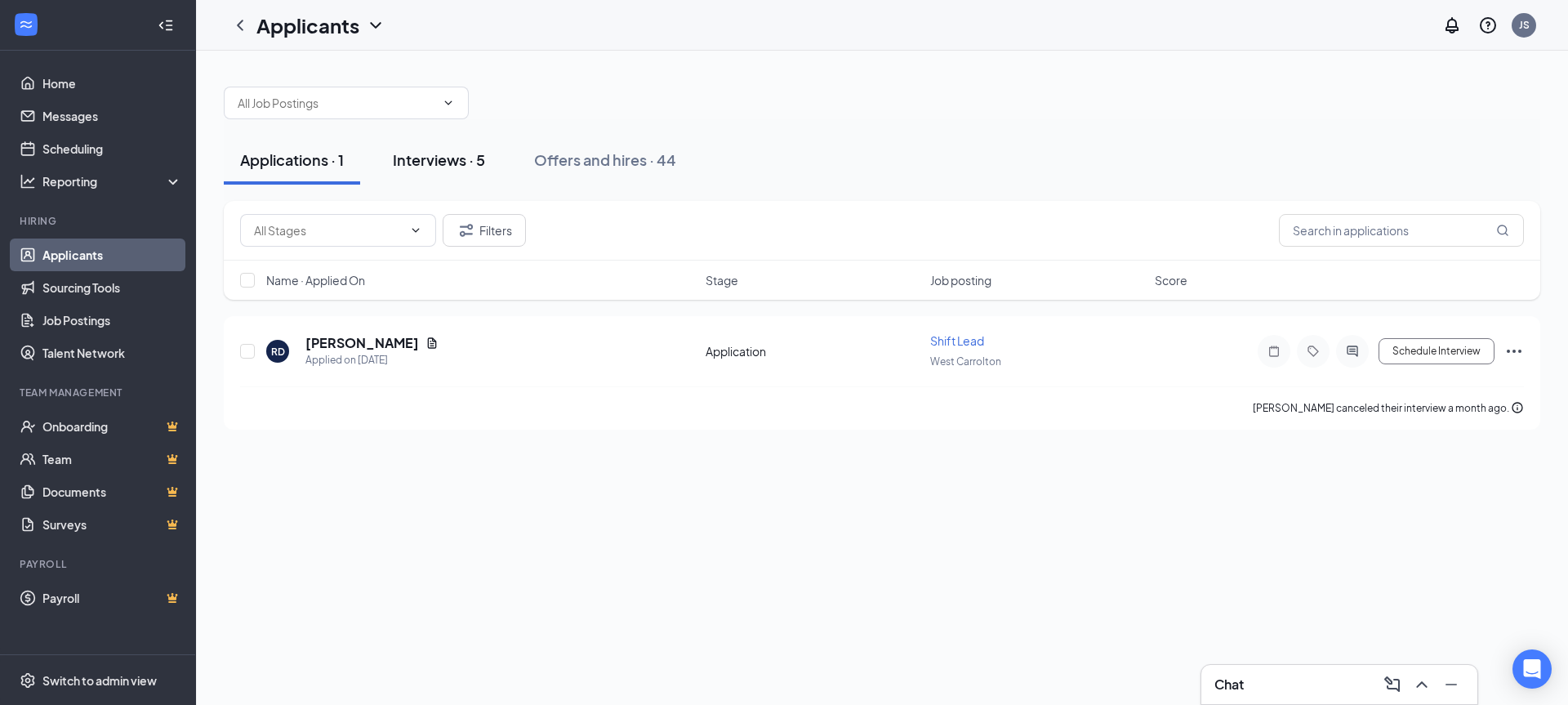
click at [431, 158] on div "Interviews · 5" at bounding box center [439, 159] width 92 height 21
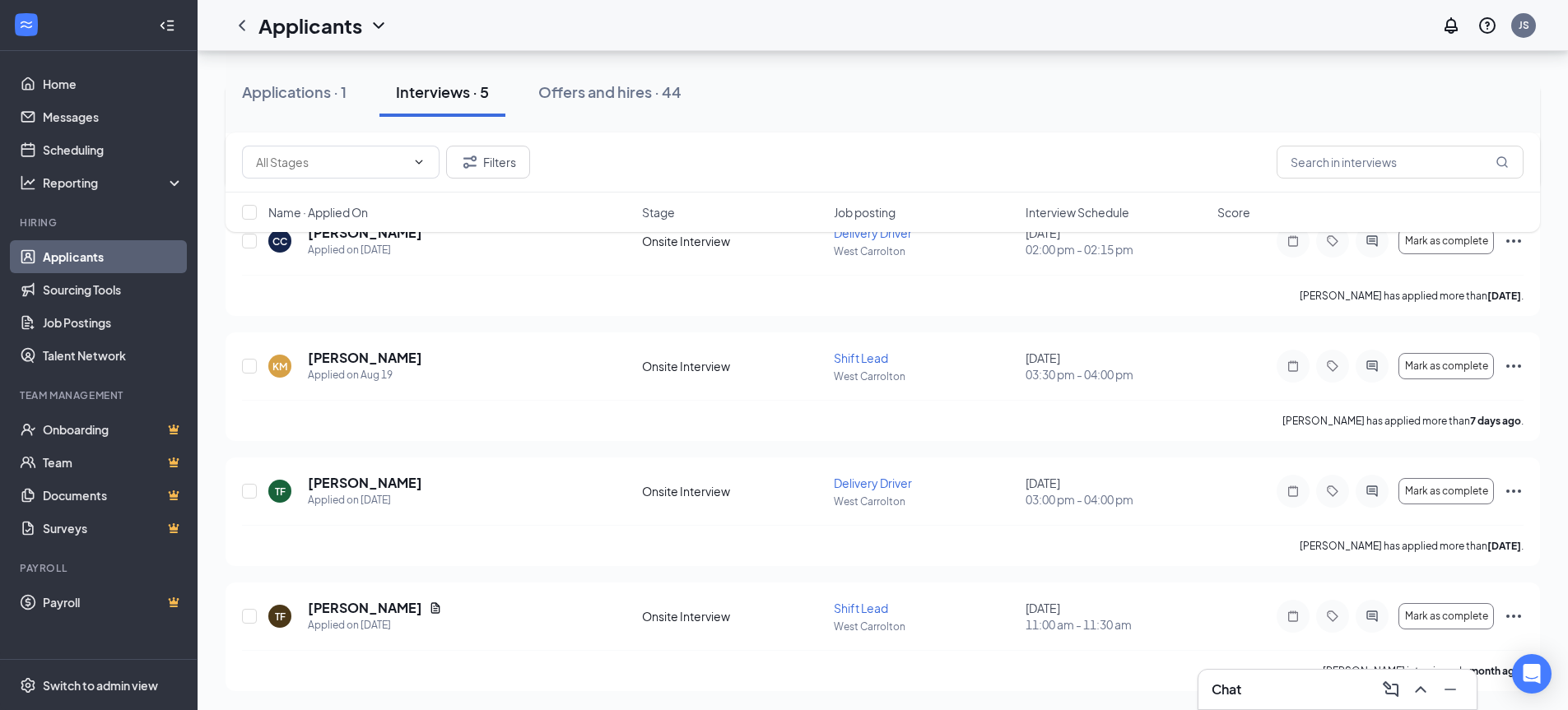
scroll to position [237, 0]
click at [1517, 365] on icon "Ellipses" at bounding box center [1513, 364] width 20 height 20
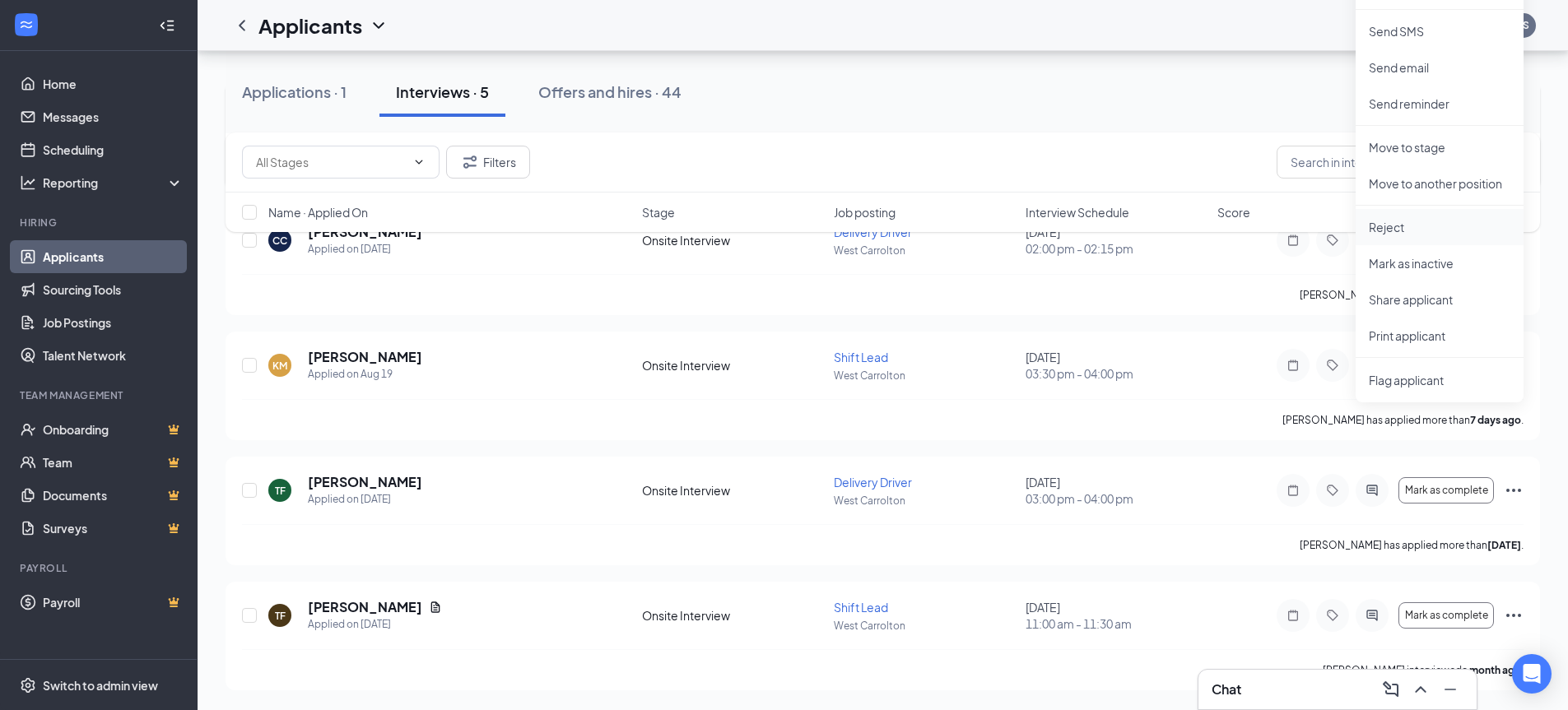
click at [1380, 228] on p "Reject" at bounding box center [1440, 227] width 142 height 16
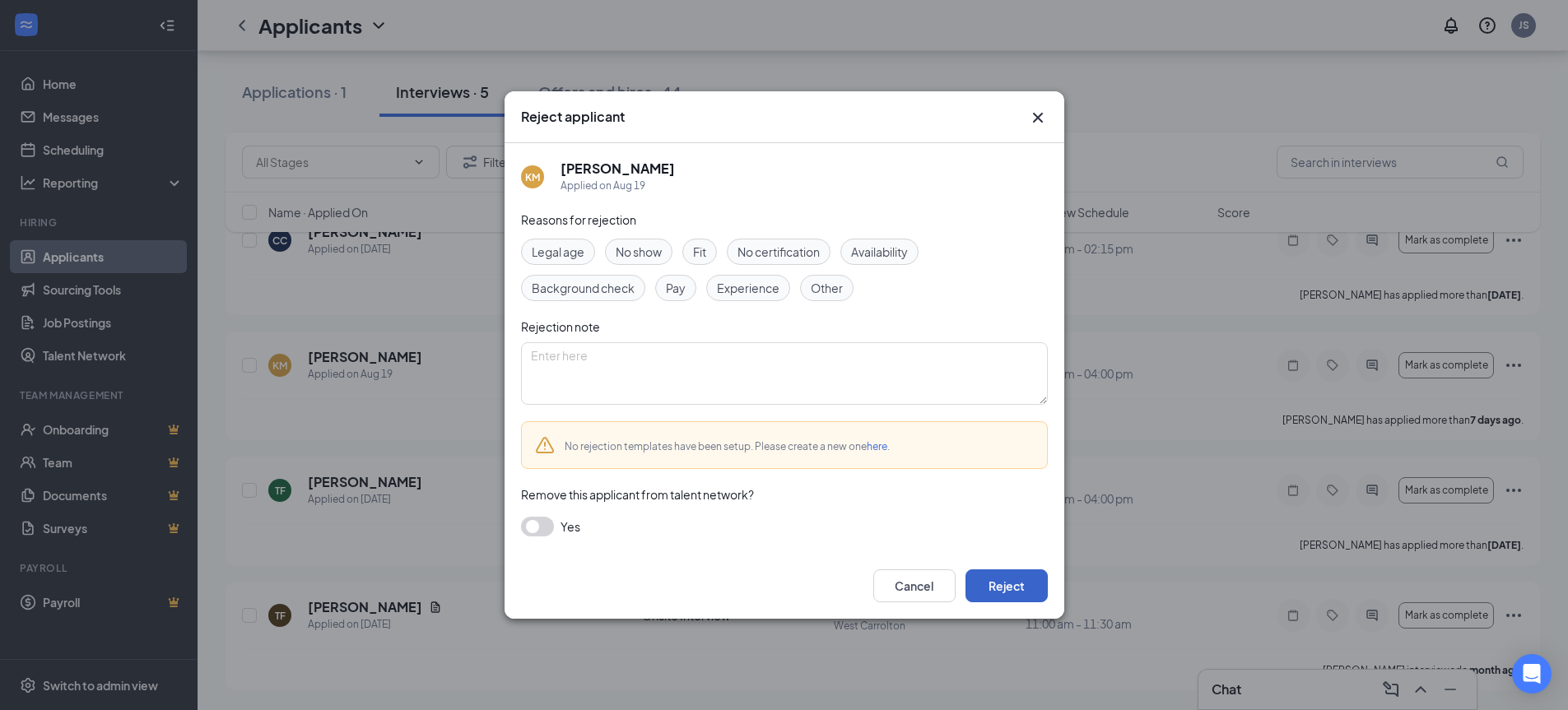
click at [1009, 583] on button "Reject" at bounding box center [1006, 585] width 82 height 33
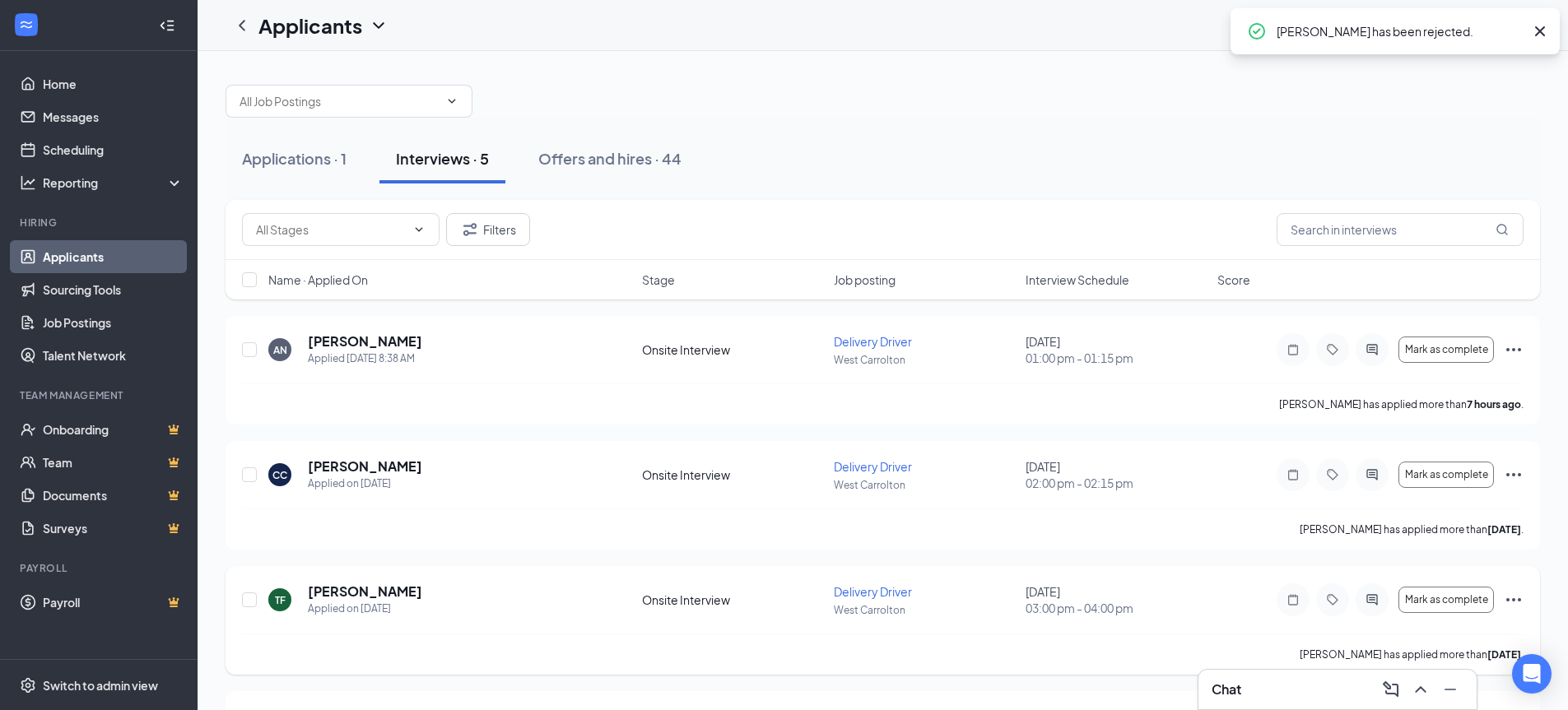
scroll to position [0, 0]
